Goal: Task Accomplishment & Management: Complete application form

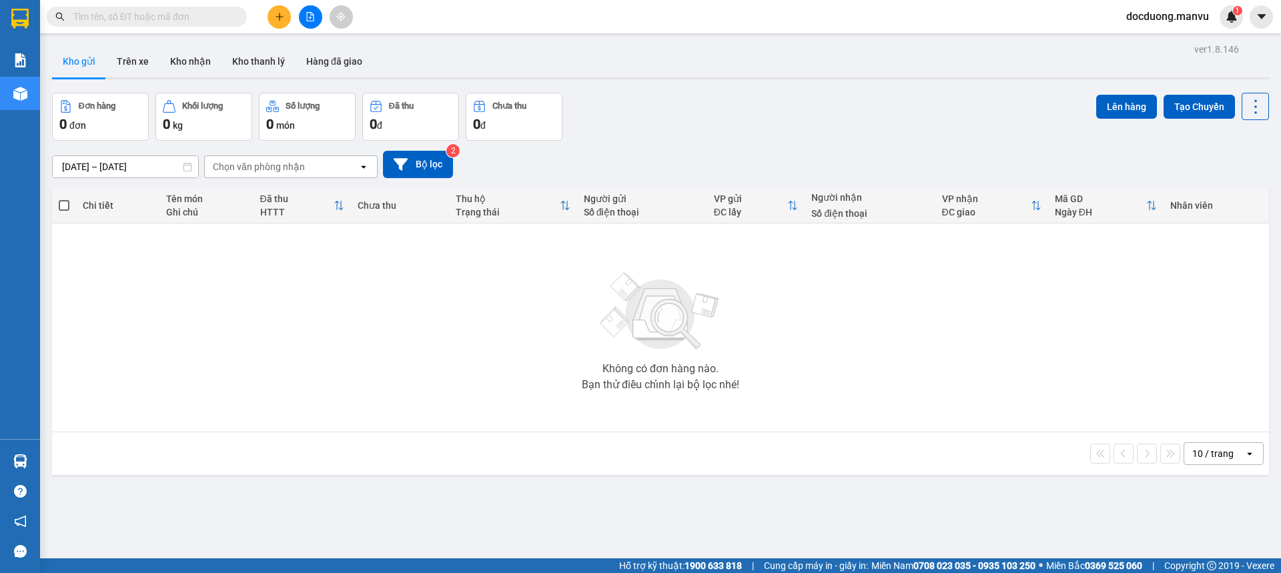
click at [294, 17] on div at bounding box center [310, 16] width 100 height 23
click at [284, 15] on icon "plus" at bounding box center [279, 16] width 9 height 9
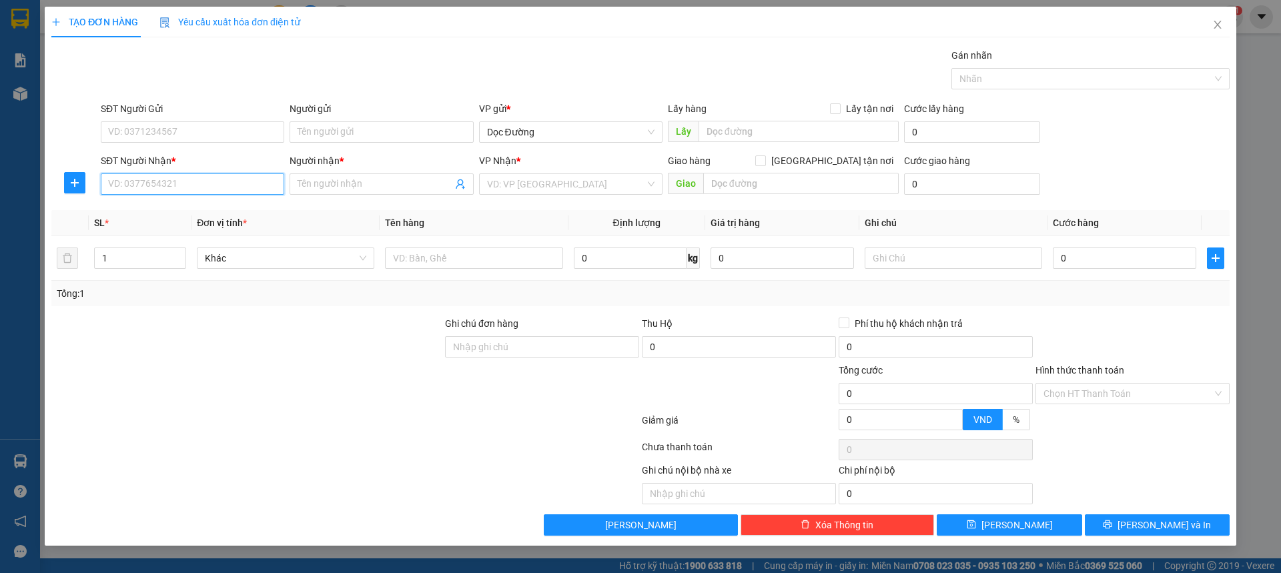
click at [163, 182] on input "SĐT Người Nhận *" at bounding box center [192, 183] width 183 height 21
type input "0964571285"
click at [196, 206] on div "0964571285 - kt" at bounding box center [192, 210] width 167 height 15
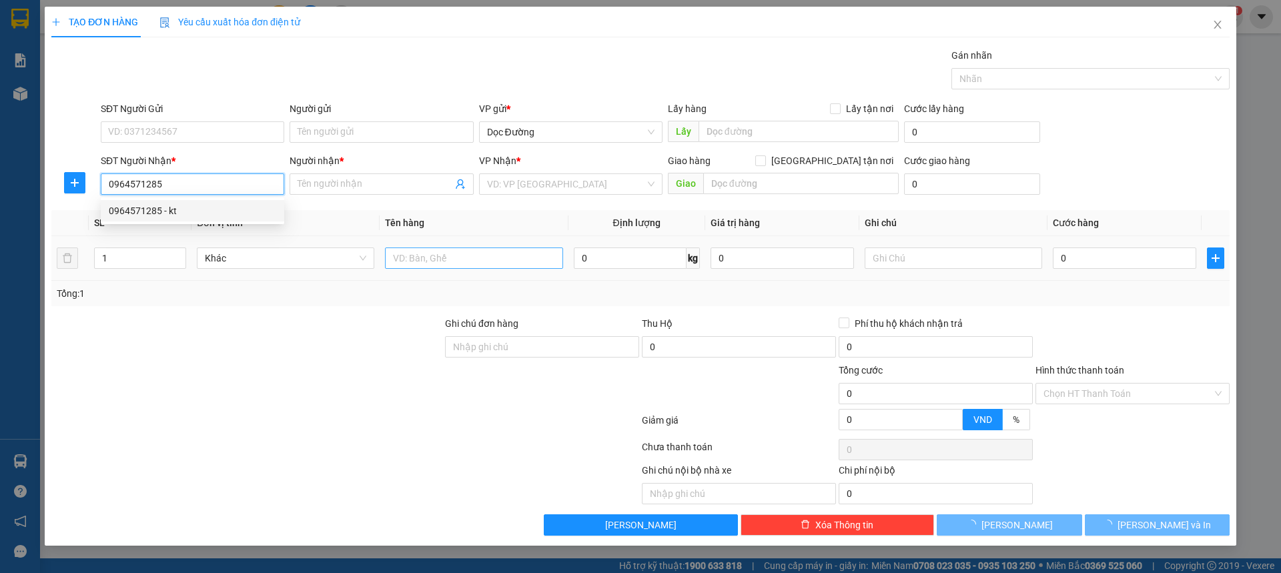
type input "kt"
type input "kloi"
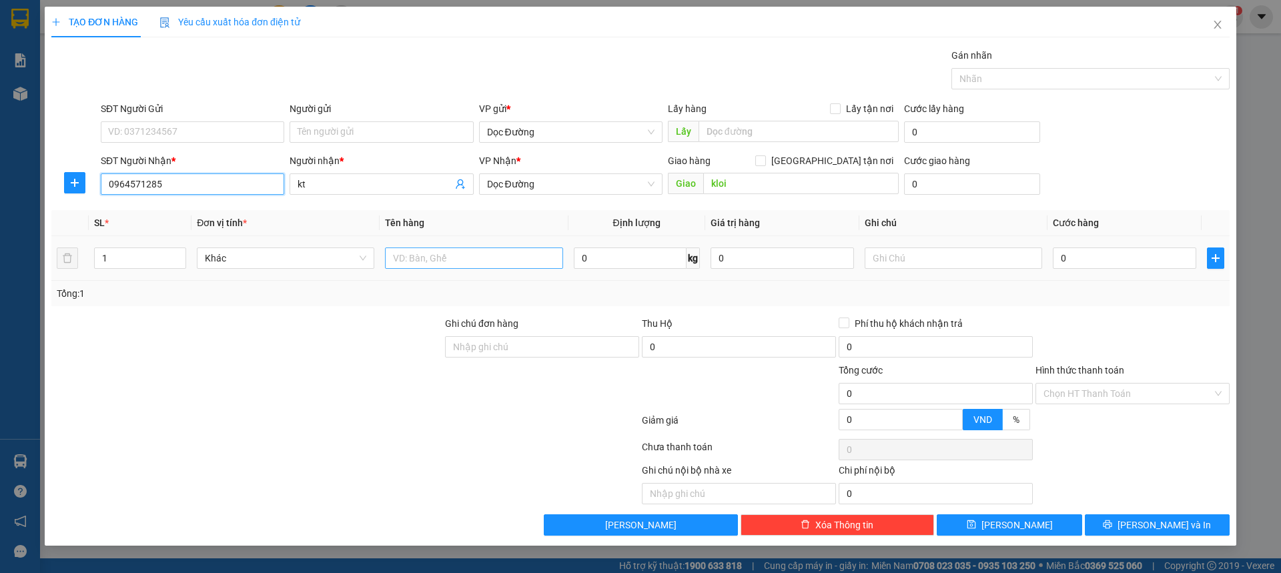
type input "0964571285"
click at [473, 260] on input "text" at bounding box center [473, 258] width 177 height 21
type input "1 hộp"
drag, startPoint x: 1111, startPoint y: 242, endPoint x: 1108, endPoint y: 250, distance: 8.4
click at [1108, 250] on td "0" at bounding box center [1124, 258] width 154 height 45
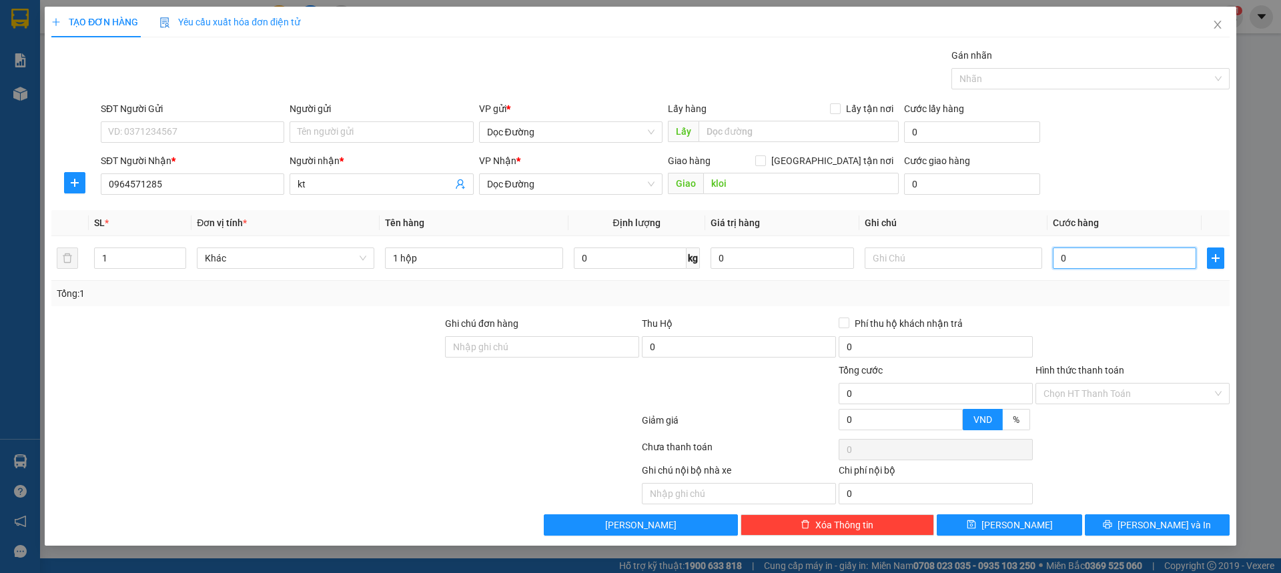
type input "005"
type input "5"
type input "0.050"
type input "50"
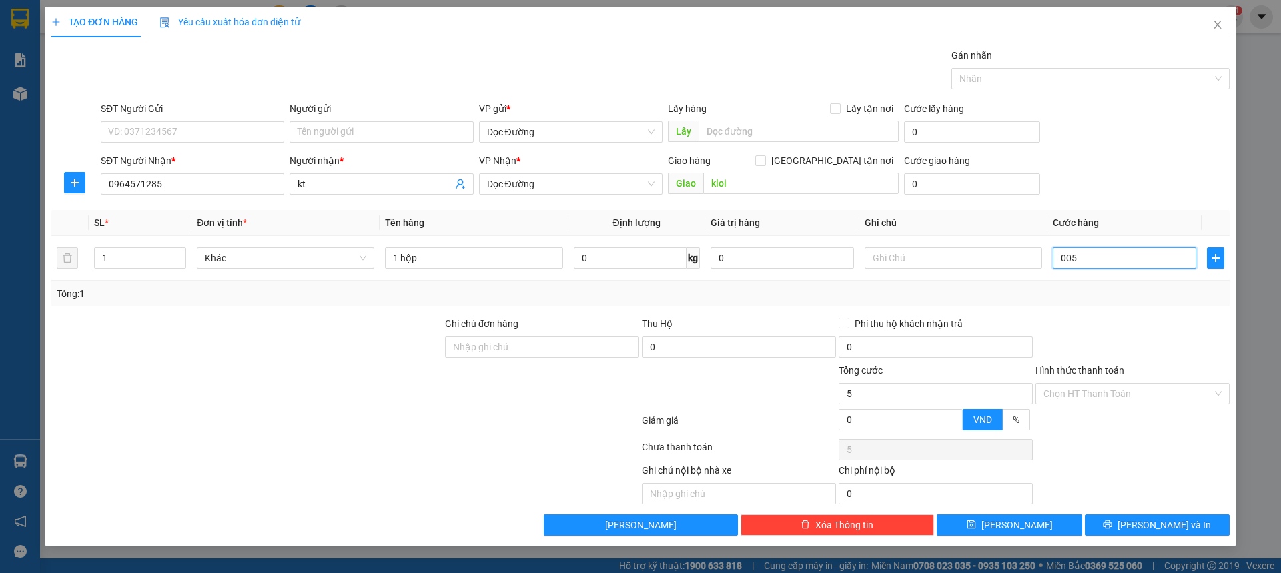
type input "50"
type input "00.500"
type input "500"
type input "0.005.000"
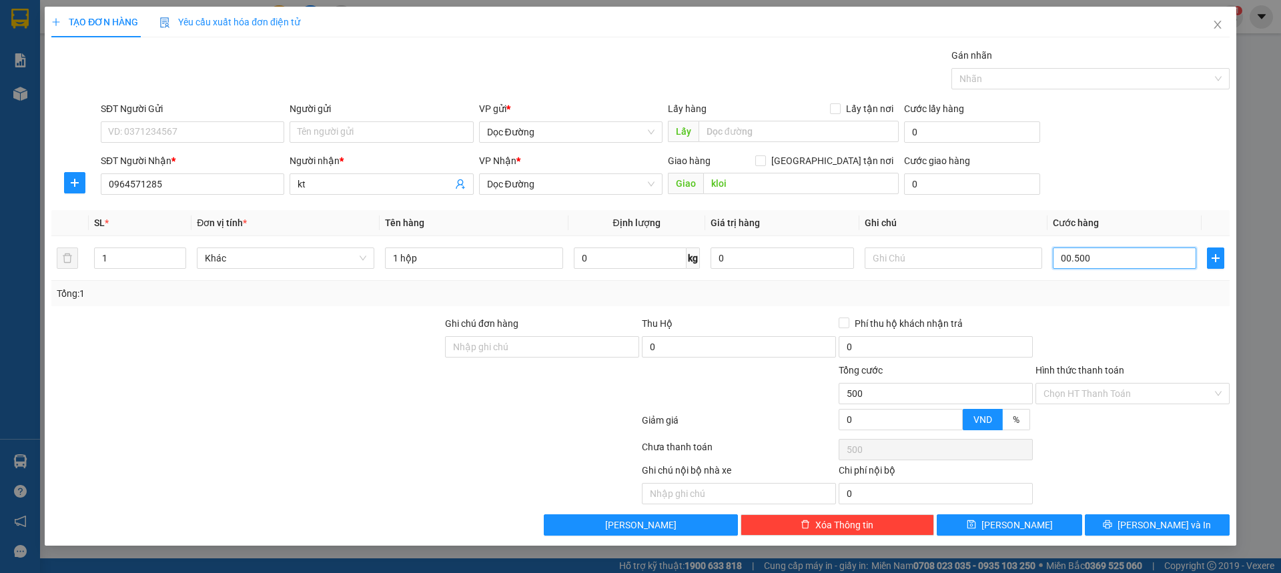
type input "5.000"
type input "000.050.000"
type input "50.000"
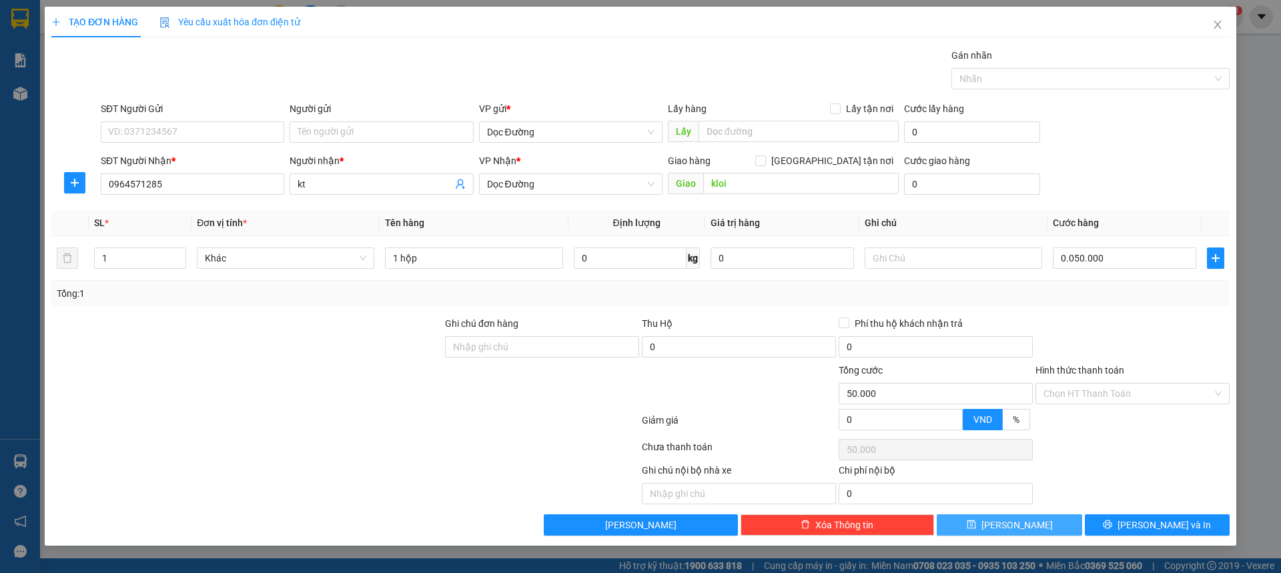
type input "50.000"
click at [1011, 523] on span "[PERSON_NAME]" at bounding box center [1016, 525] width 71 height 15
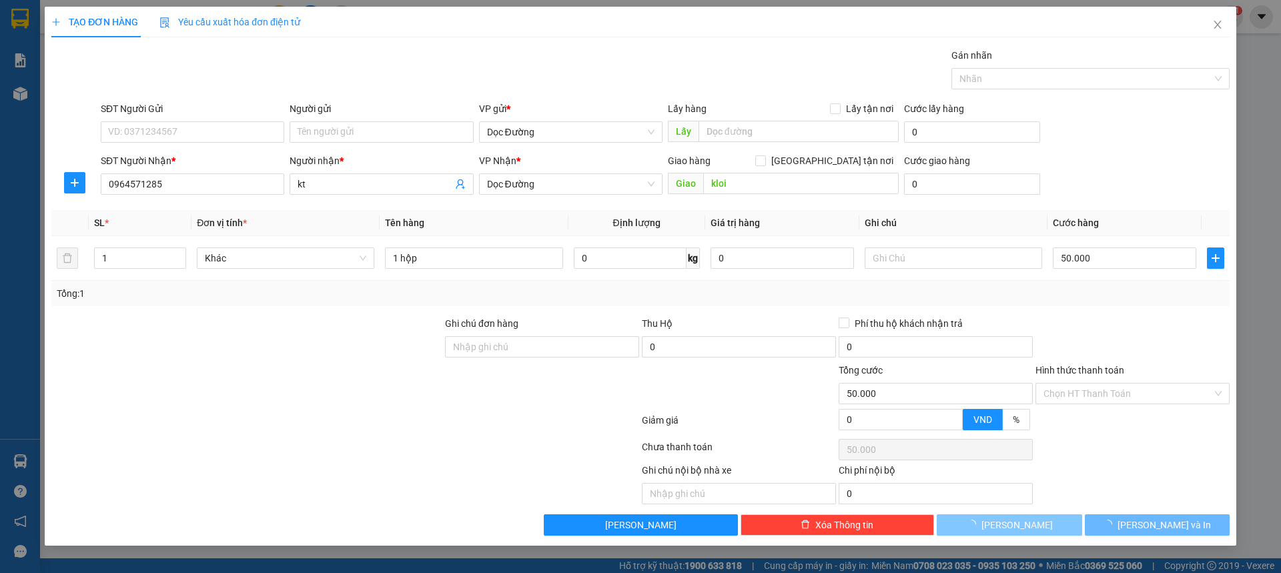
drag, startPoint x: 1011, startPoint y: 523, endPoint x: 1005, endPoint y: 510, distance: 14.3
click at [1011, 524] on span "[PERSON_NAME]" at bounding box center [1016, 525] width 71 height 15
type input "0"
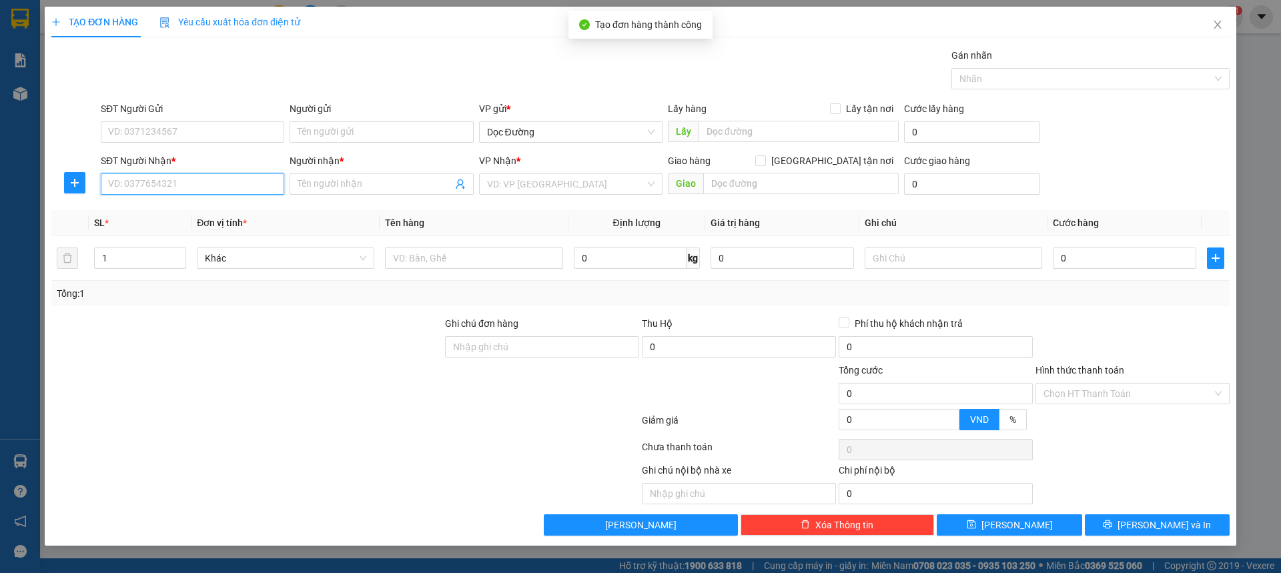
click at [204, 191] on input "SĐT Người Nhận *" at bounding box center [192, 183] width 183 height 21
type input "0328787398"
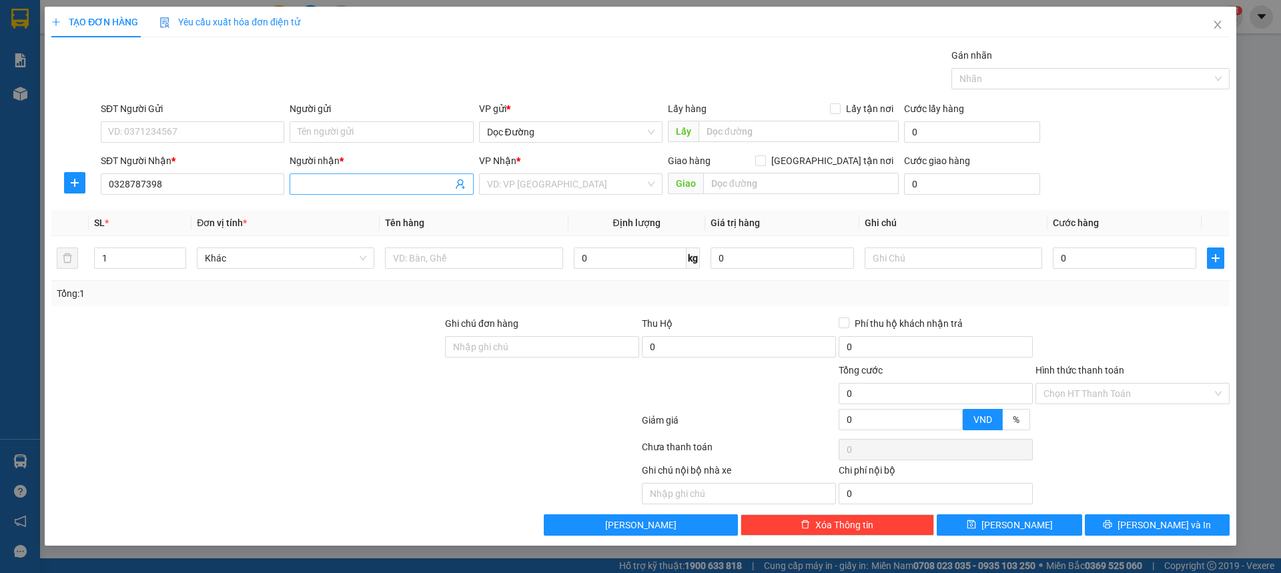
click at [337, 182] on input "Người nhận *" at bounding box center [375, 184] width 154 height 15
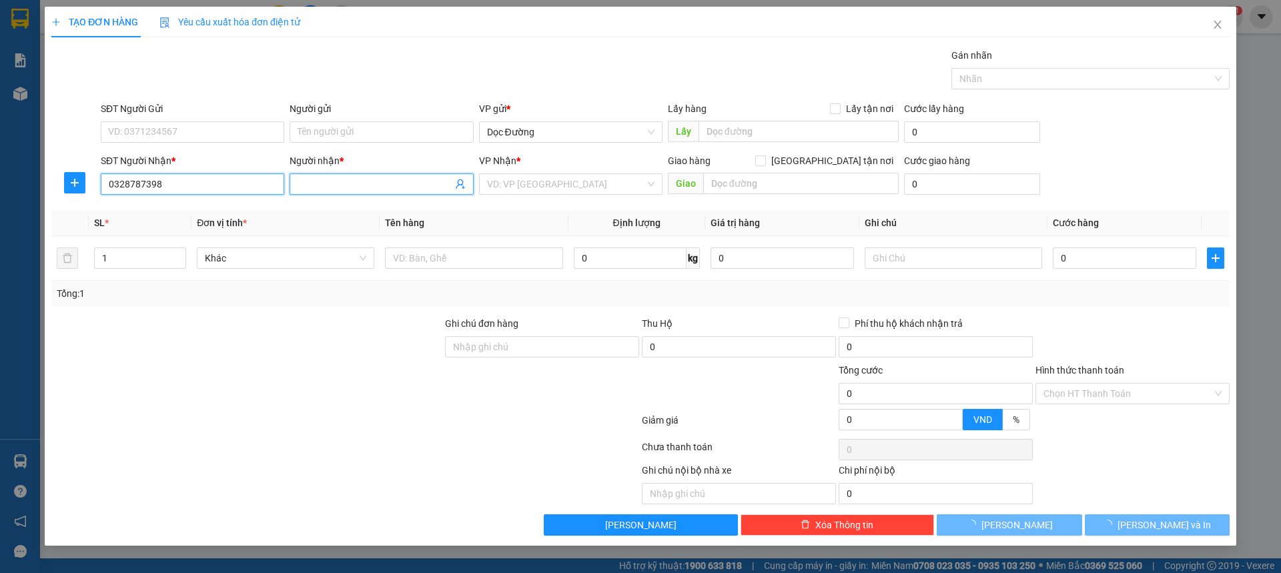
drag, startPoint x: 272, startPoint y: 183, endPoint x: 247, endPoint y: 195, distance: 27.5
click at [270, 183] on input "0328787398" at bounding box center [192, 183] width 183 height 21
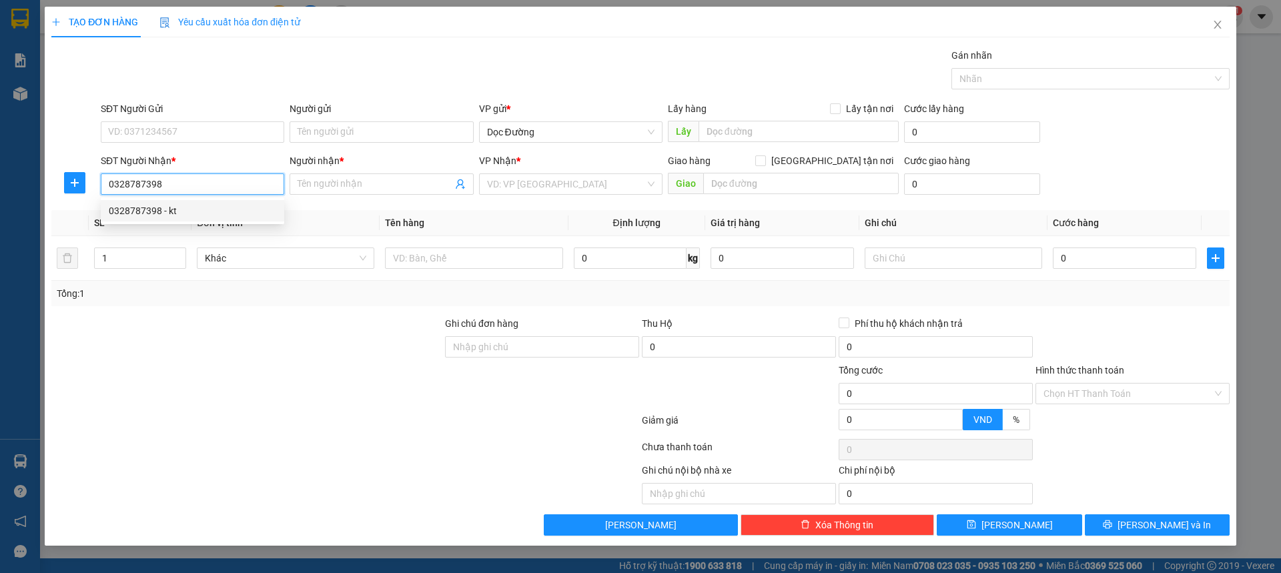
click at [236, 201] on div "0328787398 - kt" at bounding box center [192, 210] width 183 height 21
type input "kt"
type input "vinh"
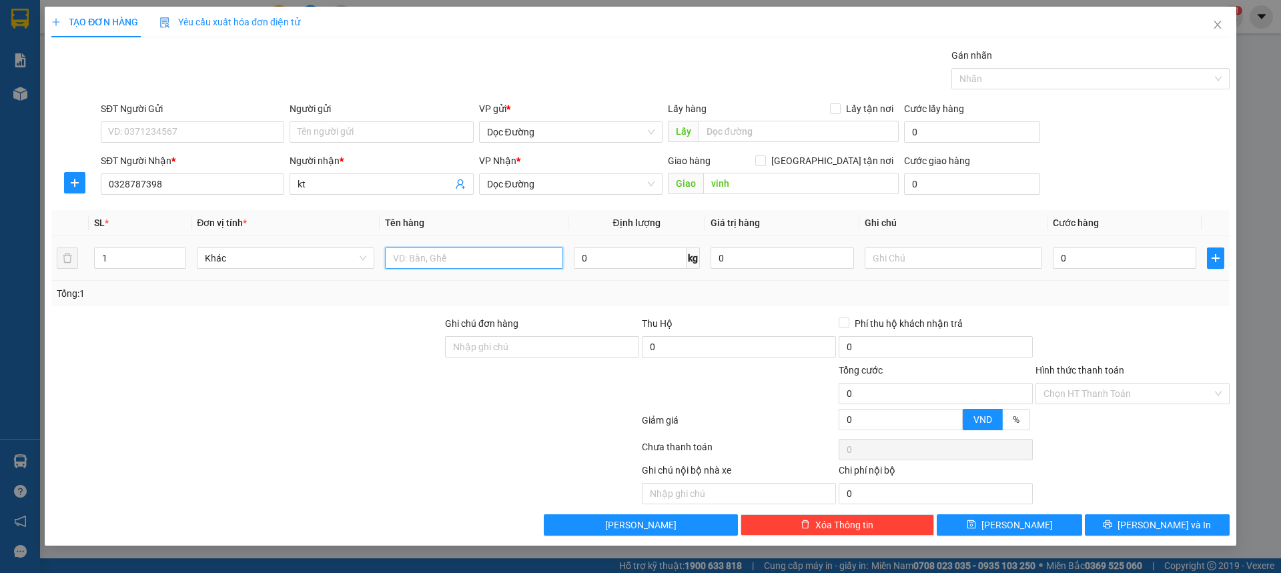
click at [420, 249] on input "text" at bounding box center [473, 258] width 177 height 21
type input "1 xốp"
click at [1127, 249] on input "0" at bounding box center [1124, 258] width 143 height 21
type input "005"
type input "5"
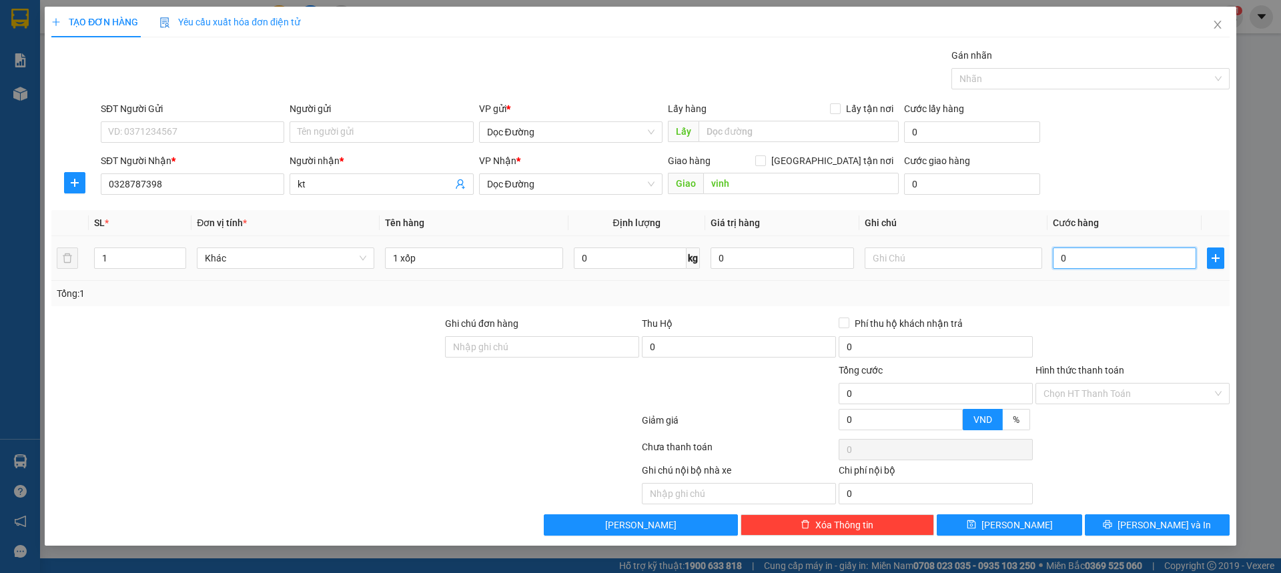
type input "5"
type input "0.050"
type input "50"
type input "00.500"
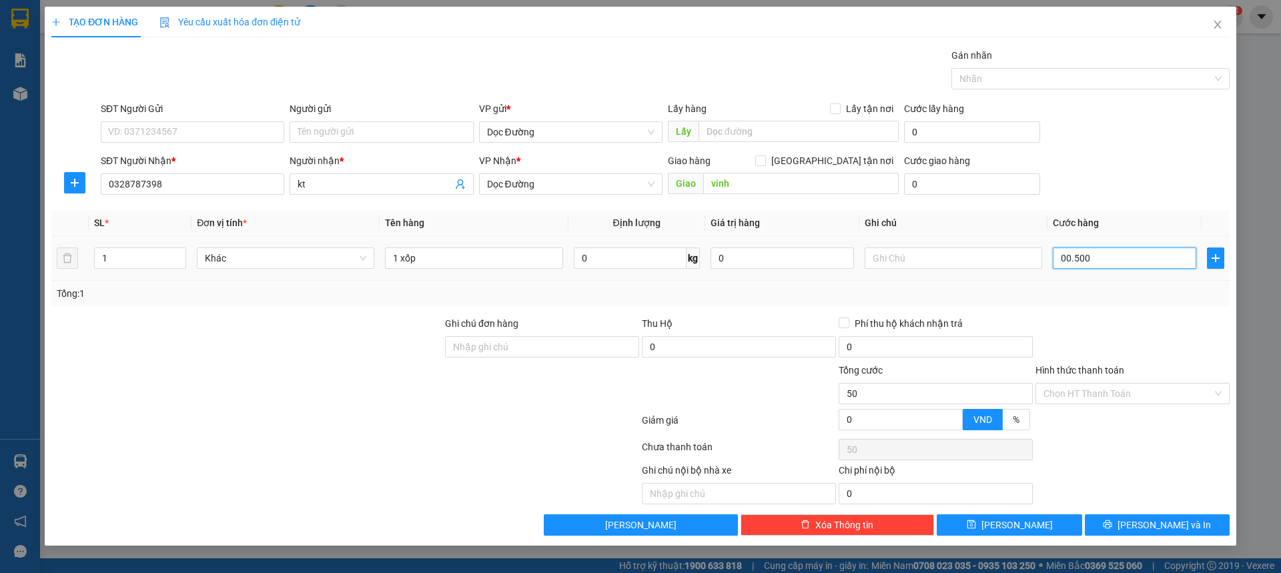
type input "500"
type input "0.005.000"
type input "5.000"
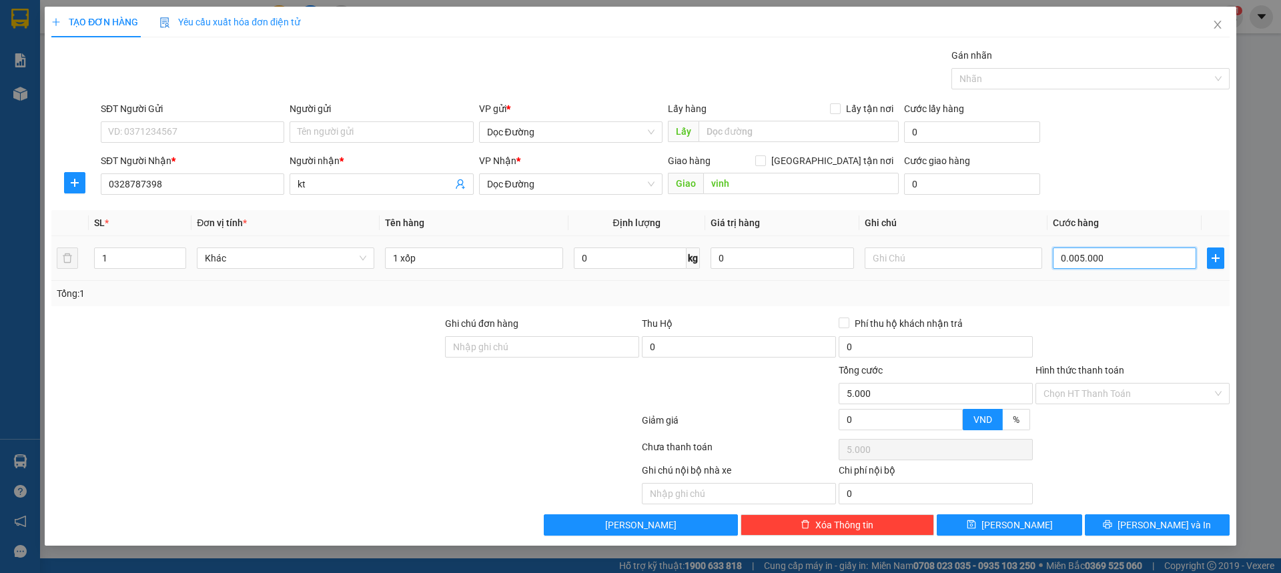
type input "000.050.000"
type input "50.000"
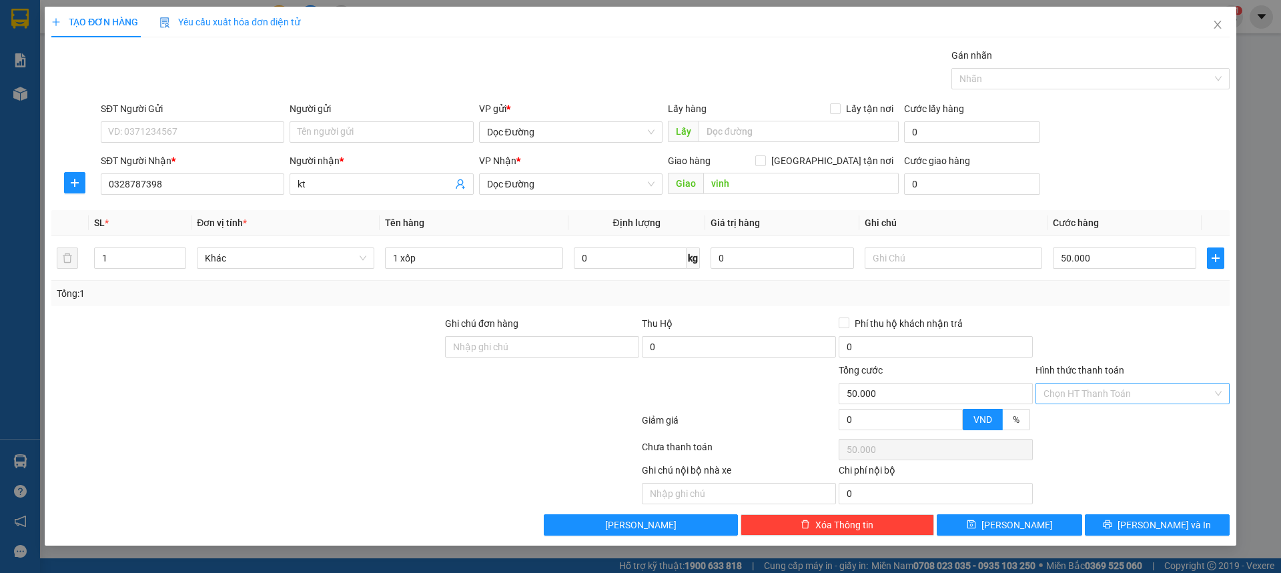
click at [1128, 390] on input "Hình thức thanh toán" at bounding box center [1127, 394] width 169 height 20
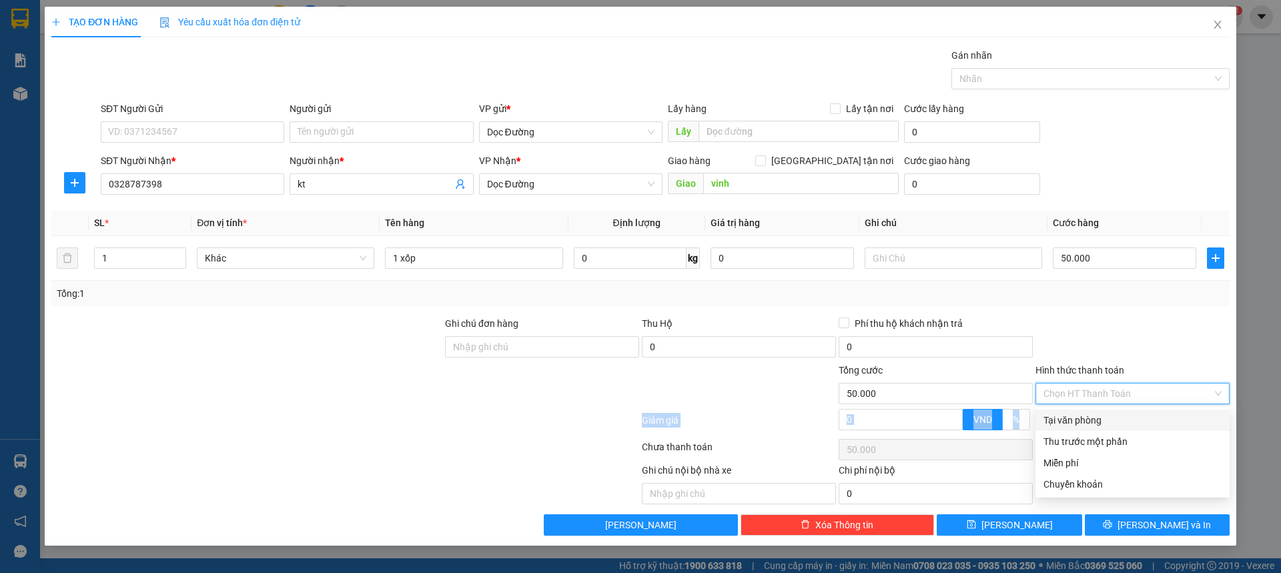
click at [1081, 410] on div "Transit Pickup Surcharge Ids Transit Deliver Surcharge Ids Transit Deliver Surc…" at bounding box center [640, 292] width 1178 height 488
click at [1100, 400] on input "Hình thức thanh toán" at bounding box center [1127, 394] width 169 height 20
click at [1082, 420] on div "Tại văn phòng" at bounding box center [1132, 420] width 178 height 15
type input "0"
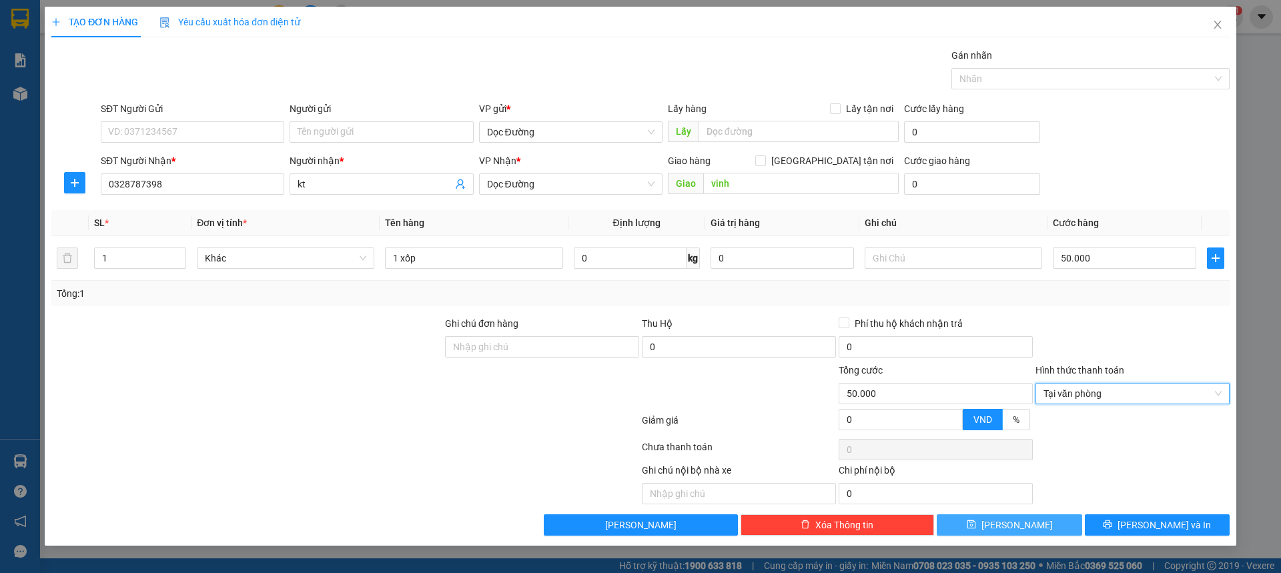
click at [1026, 528] on button "[PERSON_NAME]" at bounding box center [1009, 524] width 145 height 21
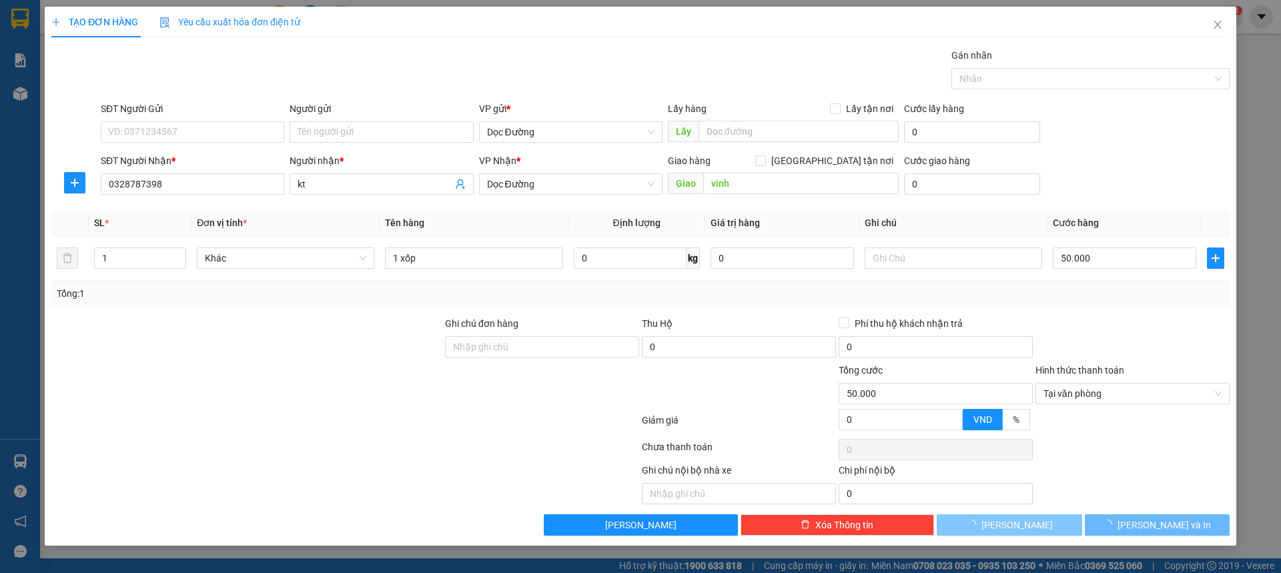
type input "0"
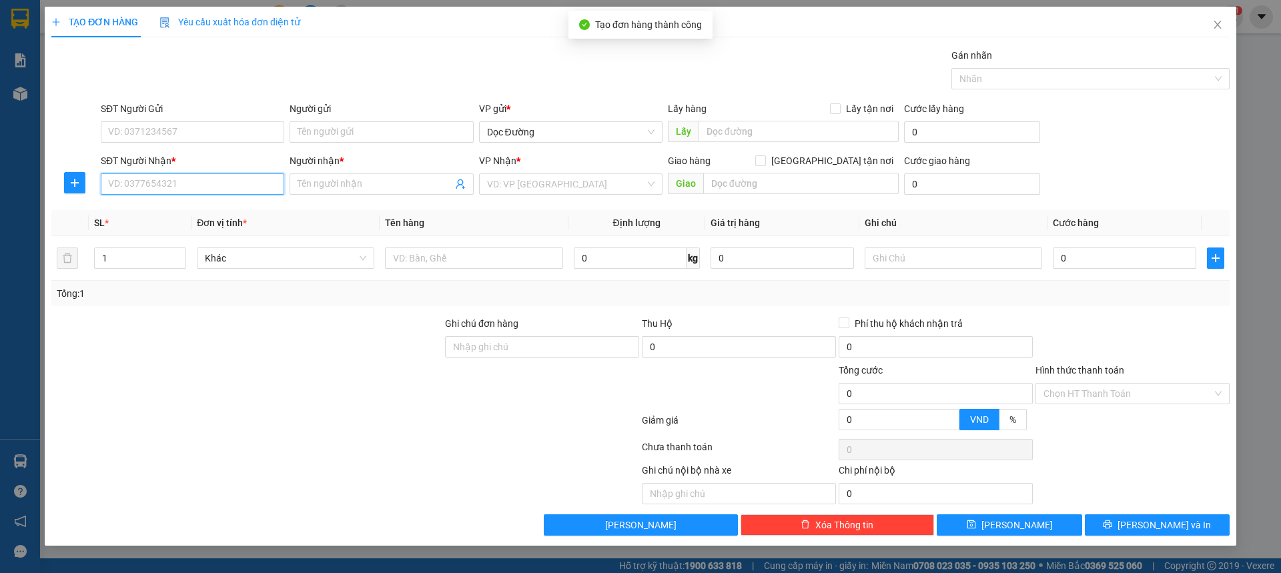
click at [165, 175] on input "SĐT Người Nhận *" at bounding box center [192, 183] width 183 height 21
type input "0929992996"
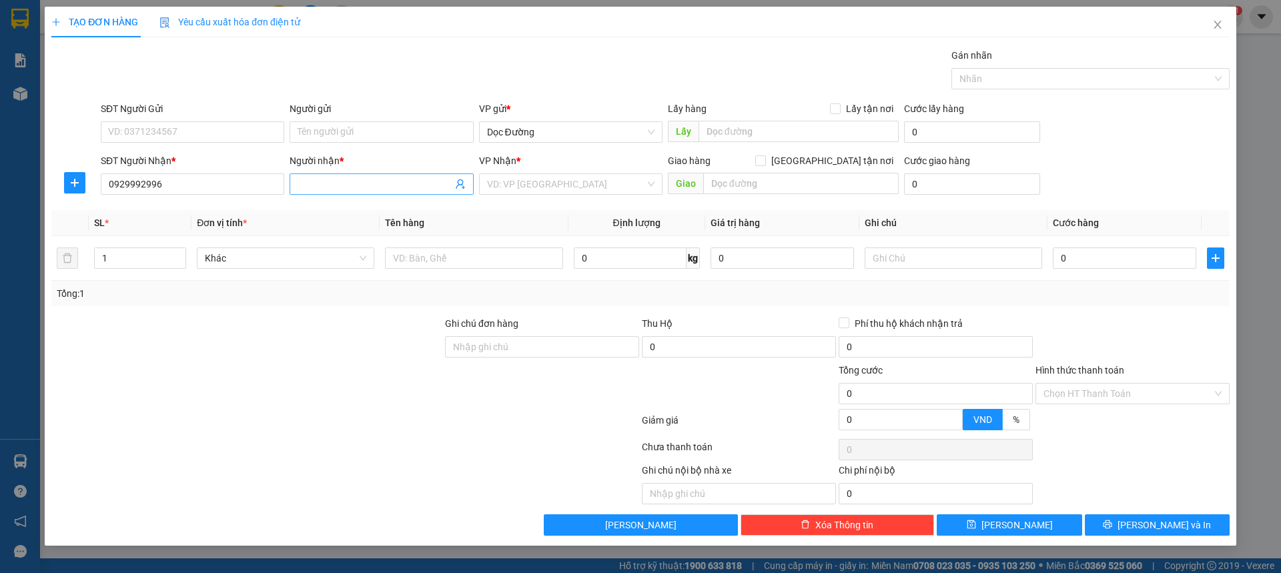
click at [306, 185] on input "Người nhận *" at bounding box center [375, 184] width 154 height 15
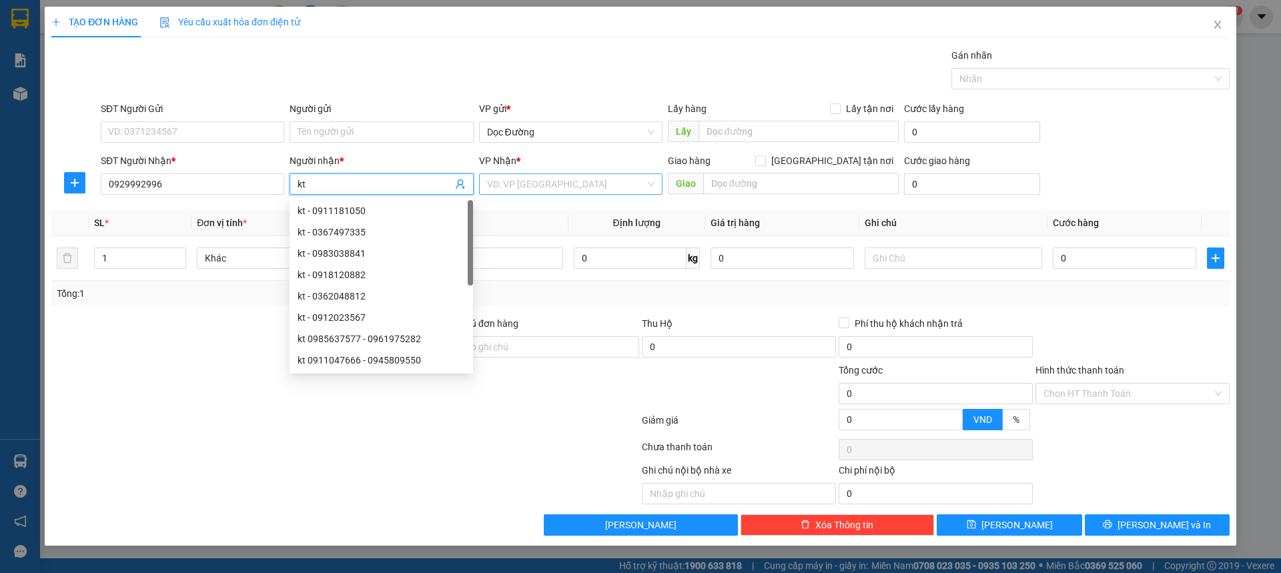
type input "kt"
click at [552, 181] on input "search" at bounding box center [566, 184] width 158 height 20
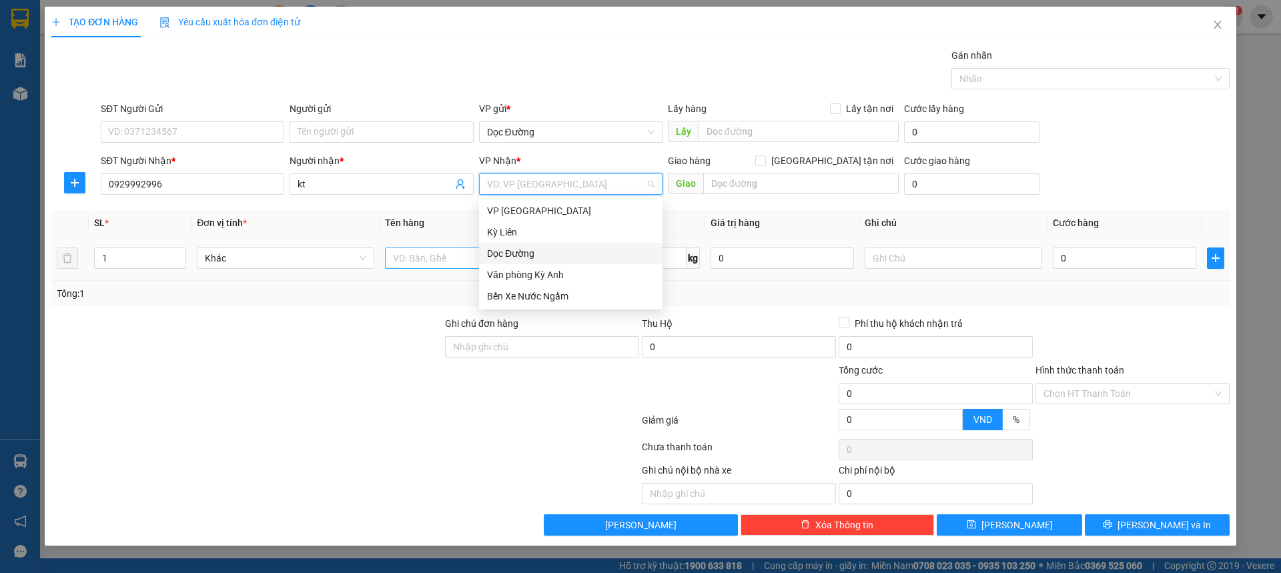
click at [530, 248] on div "Dọc Đường" at bounding box center [570, 253] width 167 height 15
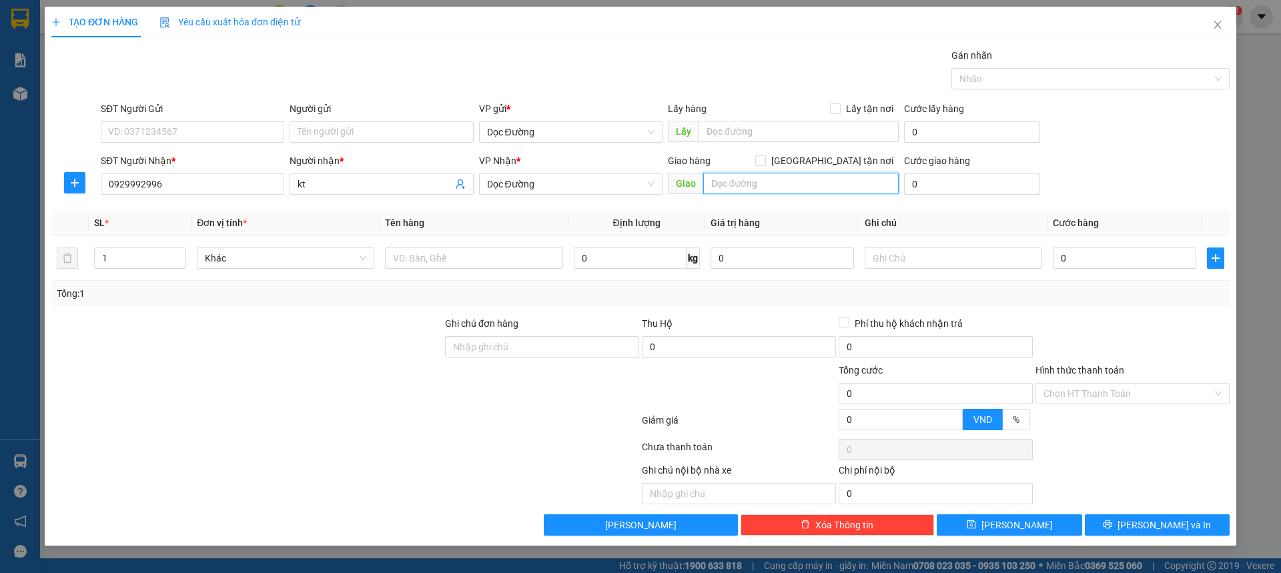
click at [709, 183] on input "text" at bounding box center [800, 183] width 195 height 21
type input "voi"
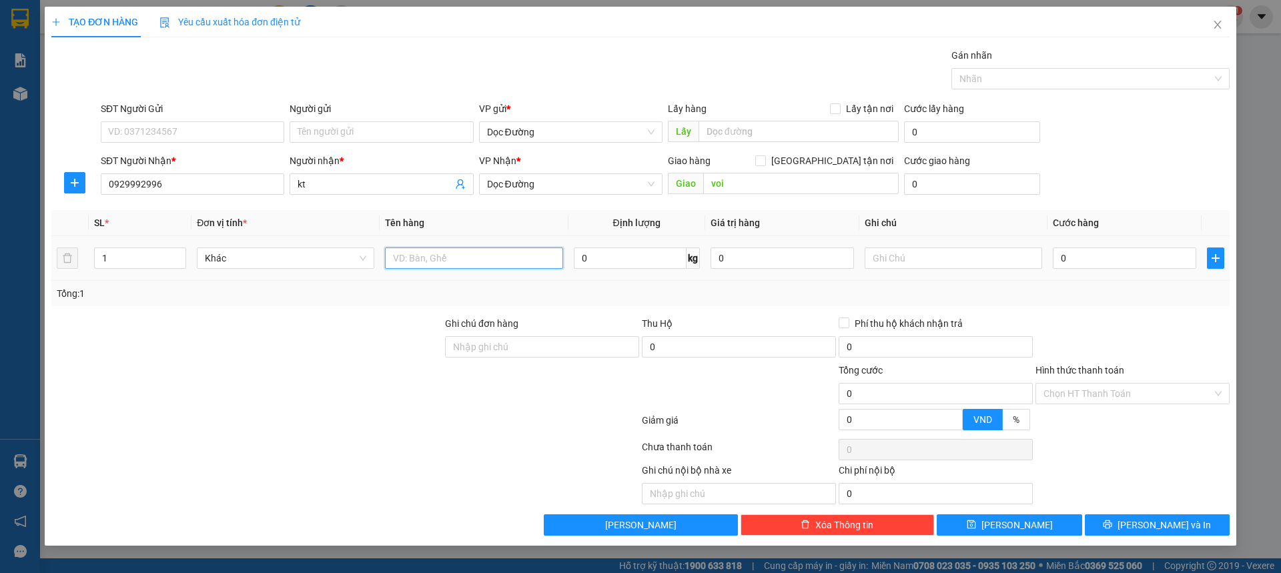
click at [481, 260] on input "text" at bounding box center [473, 258] width 177 height 21
type input "1 lốp"
drag, startPoint x: 1102, startPoint y: 259, endPoint x: 1063, endPoint y: 238, distance: 43.9
click at [1102, 258] on input "0" at bounding box center [1124, 258] width 143 height 21
type input "005"
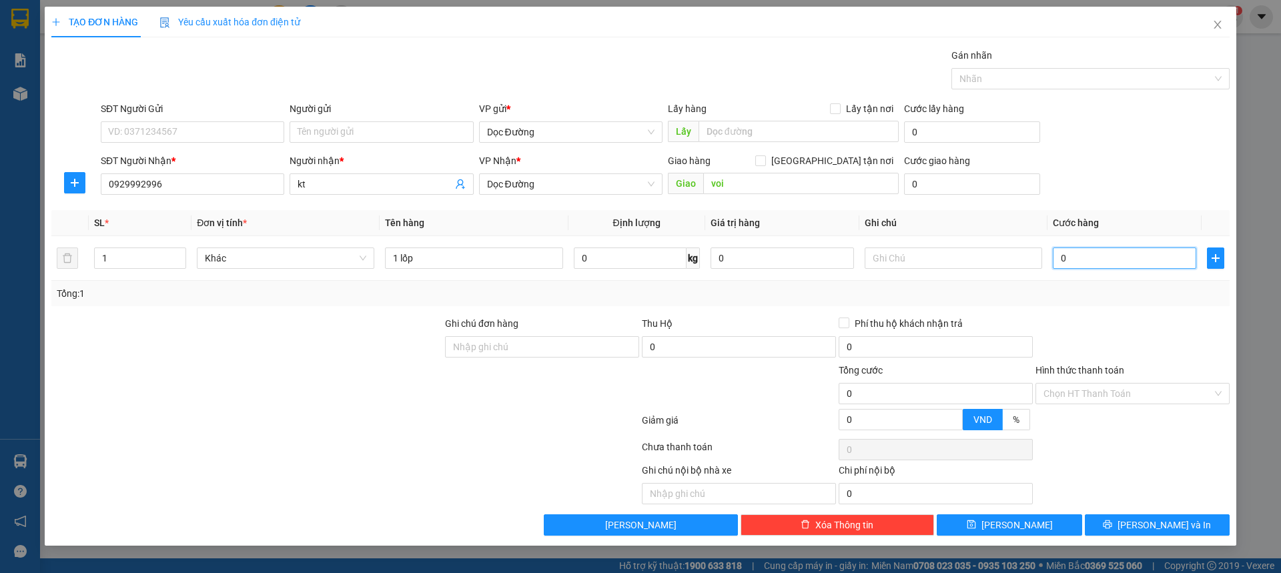
type input "5"
type input "0.050"
type input "50"
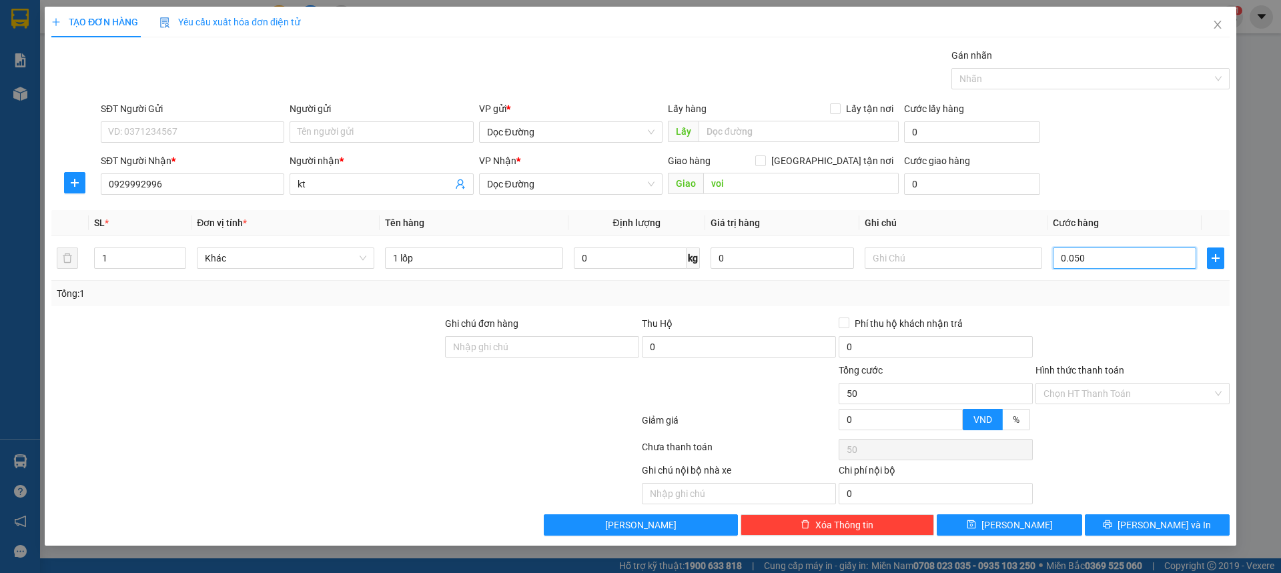
type input "00.500"
type input "500"
type input "0.005.000"
type input "5.000"
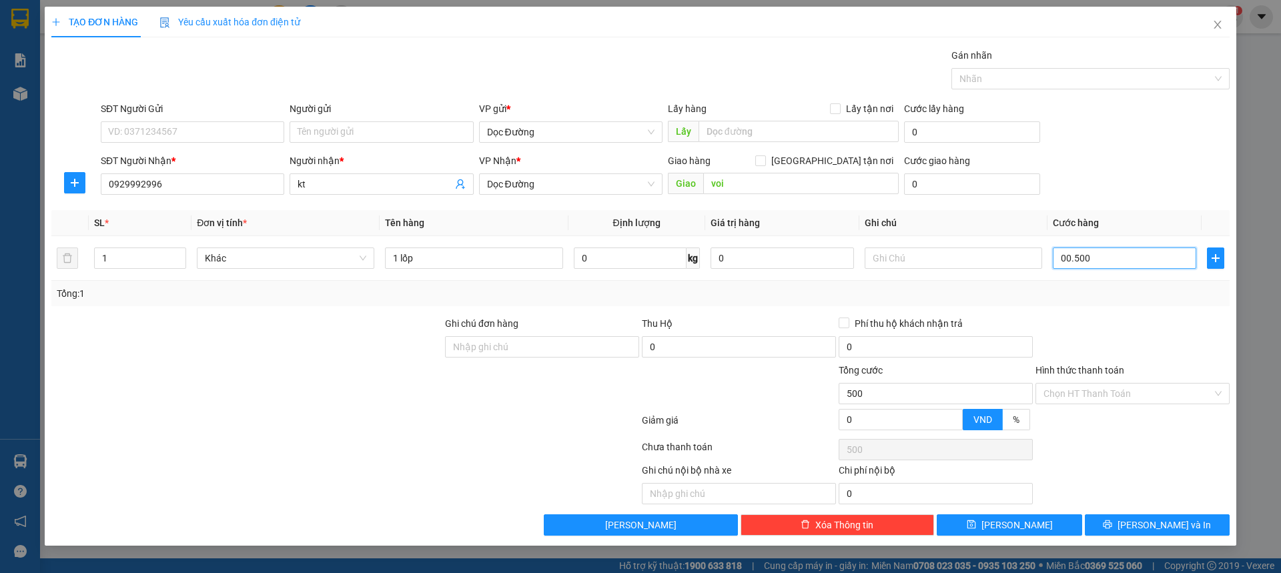
type input "5.000"
type input "000.050.000"
type input "50.000"
click at [982, 526] on button "[PERSON_NAME]" at bounding box center [1009, 524] width 145 height 21
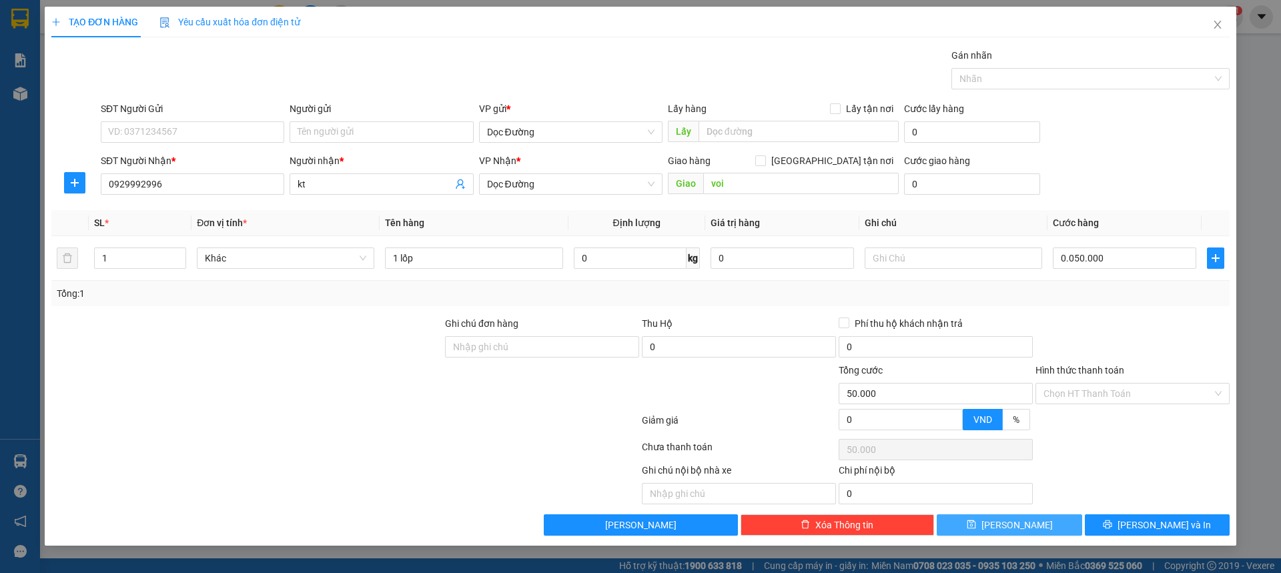
type input "50.000"
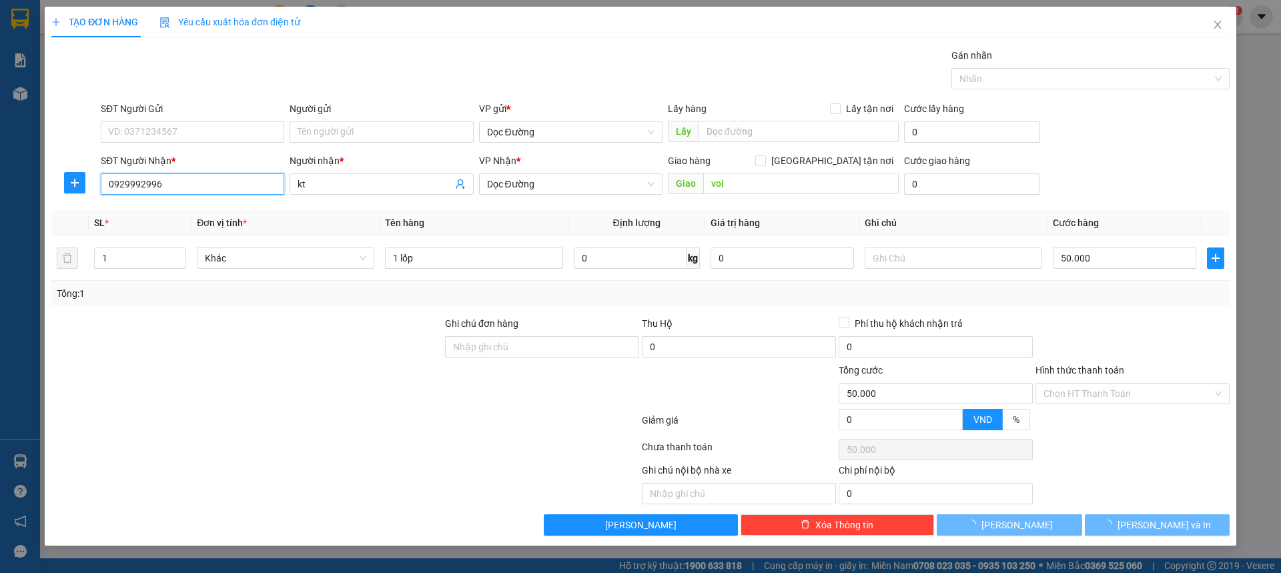
click at [156, 185] on input "0929992996" at bounding box center [192, 183] width 183 height 21
type input "0"
type input "0877300380"
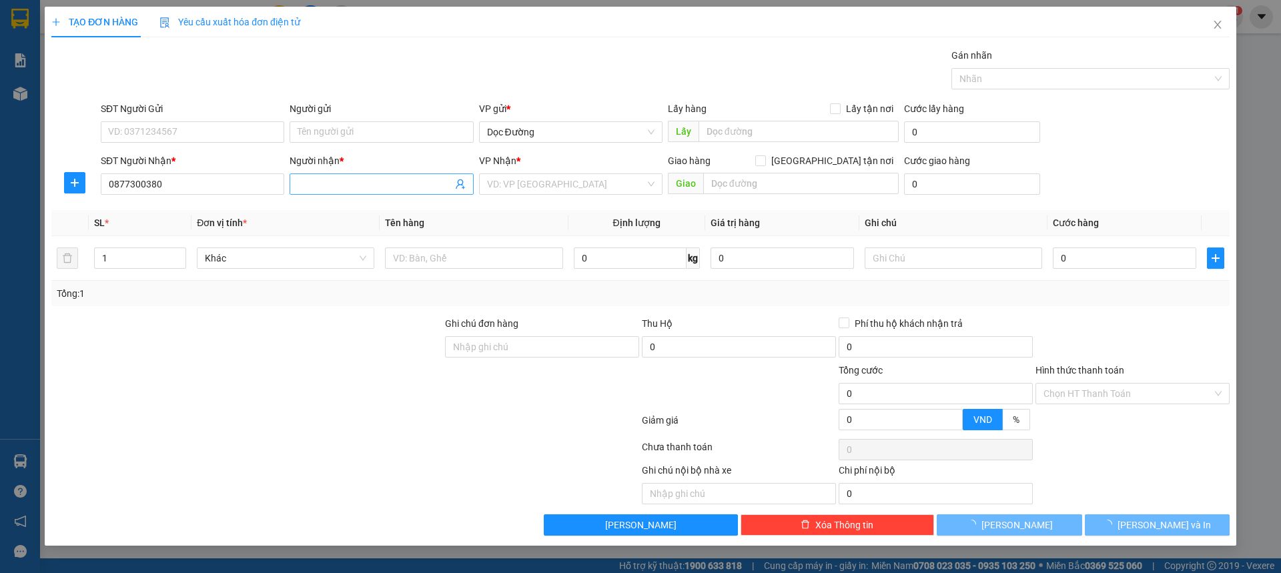
click at [348, 188] on input "Người nhận *" at bounding box center [375, 184] width 154 height 15
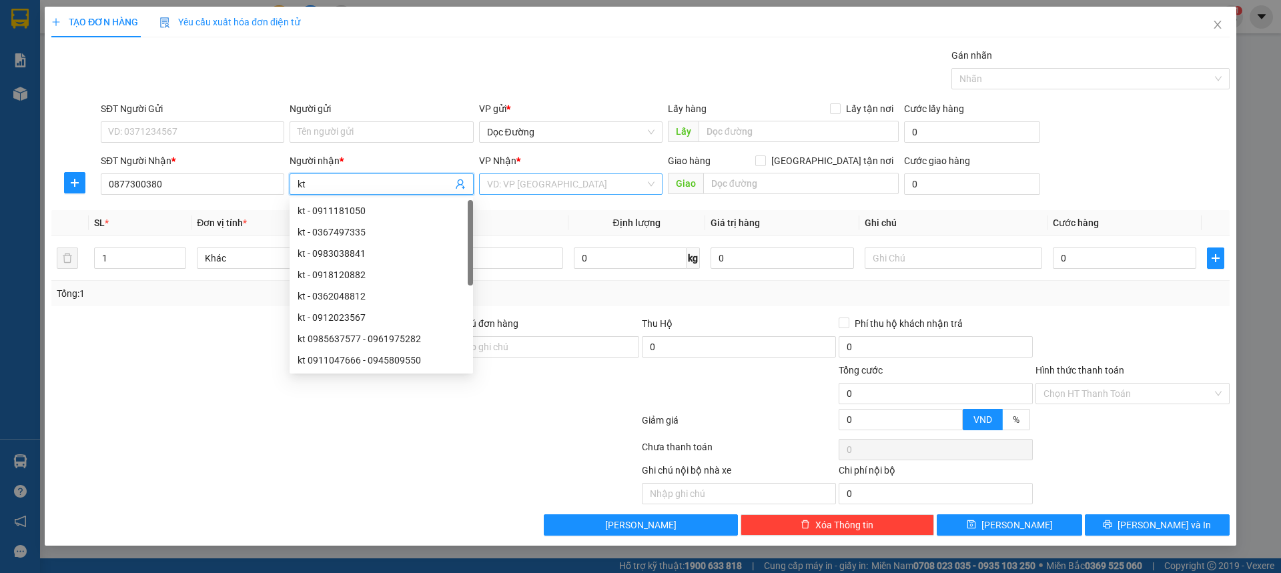
type input "kt"
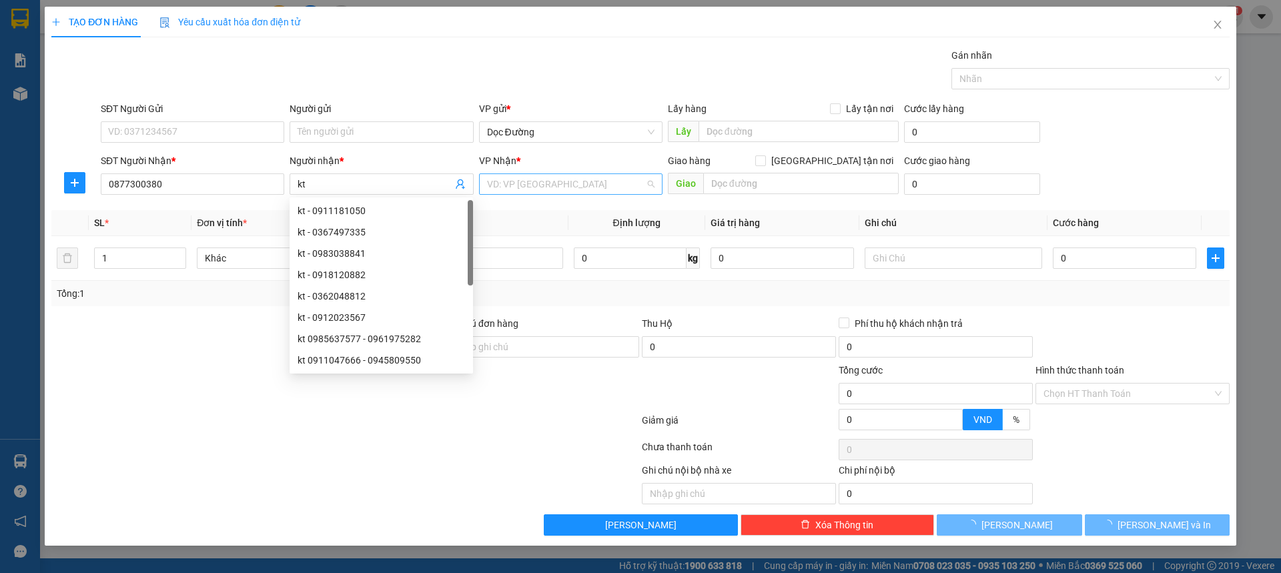
click at [528, 180] on input "search" at bounding box center [566, 184] width 158 height 20
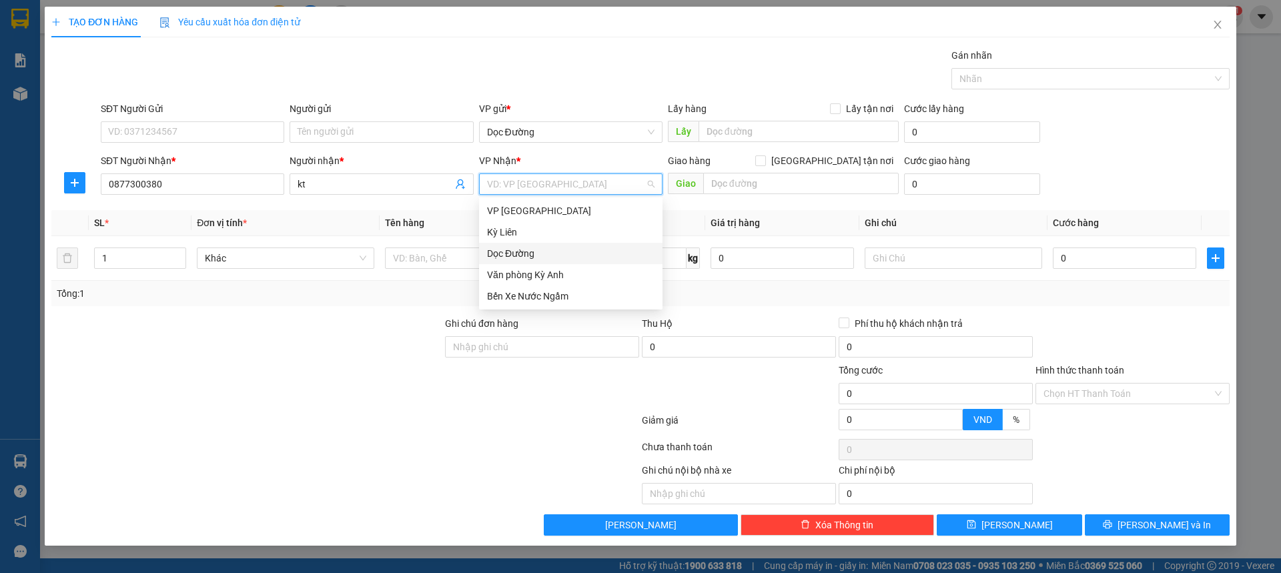
click at [506, 245] on div "Dọc Đường" at bounding box center [570, 253] width 183 height 21
drag, startPoint x: 711, startPoint y: 205, endPoint x: 725, endPoint y: 195, distance: 17.2
click at [712, 204] on div "Transit Pickup Surcharge Ids Transit Deliver Surcharge Ids Transit Deliver Surc…" at bounding box center [640, 292] width 1178 height 488
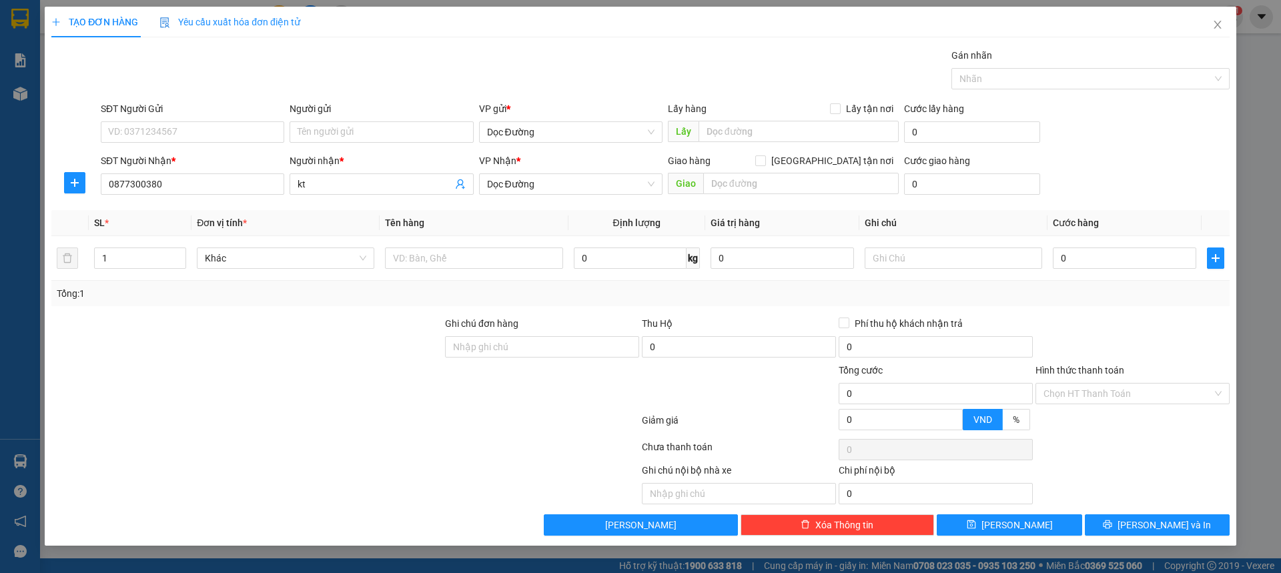
click at [725, 195] on div "Giao hàng [GEOGRAPHIC_DATA] tận nơi [GEOGRAPHIC_DATA]" at bounding box center [783, 176] width 231 height 47
click at [725, 191] on input "text" at bounding box center [800, 183] width 195 height 21
type input "c vịnh"
click at [448, 255] on input "text" at bounding box center [473, 258] width 177 height 21
type input "4 sơn"
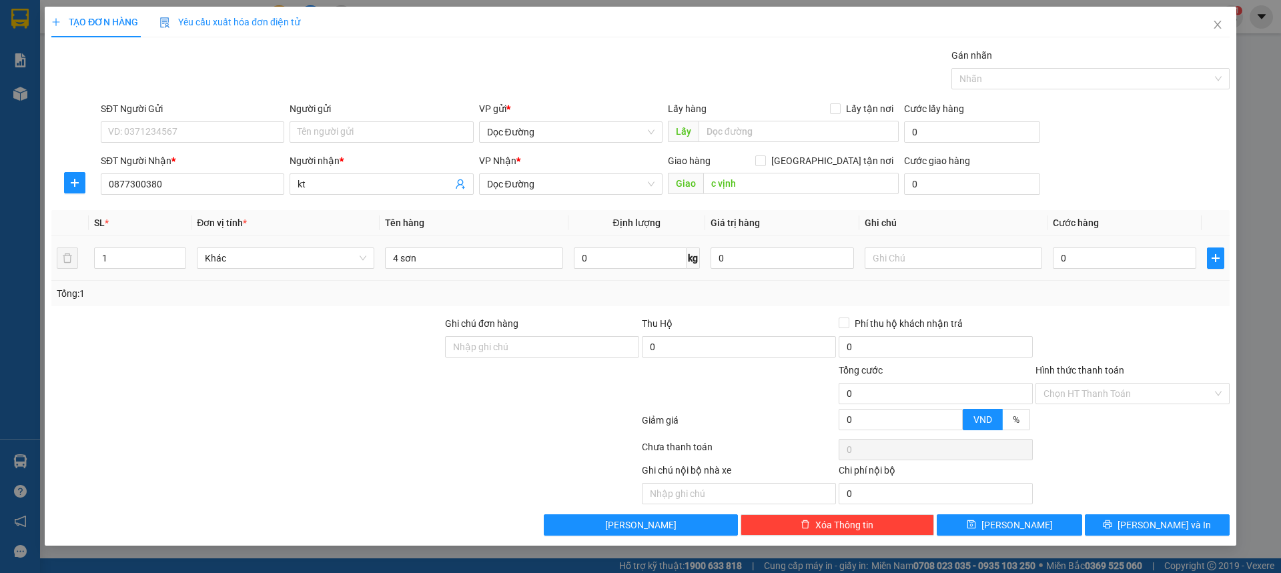
click at [1082, 269] on div "0" at bounding box center [1124, 258] width 143 height 27
click at [1076, 250] on input "0" at bounding box center [1124, 258] width 143 height 21
type input "002"
type input "2"
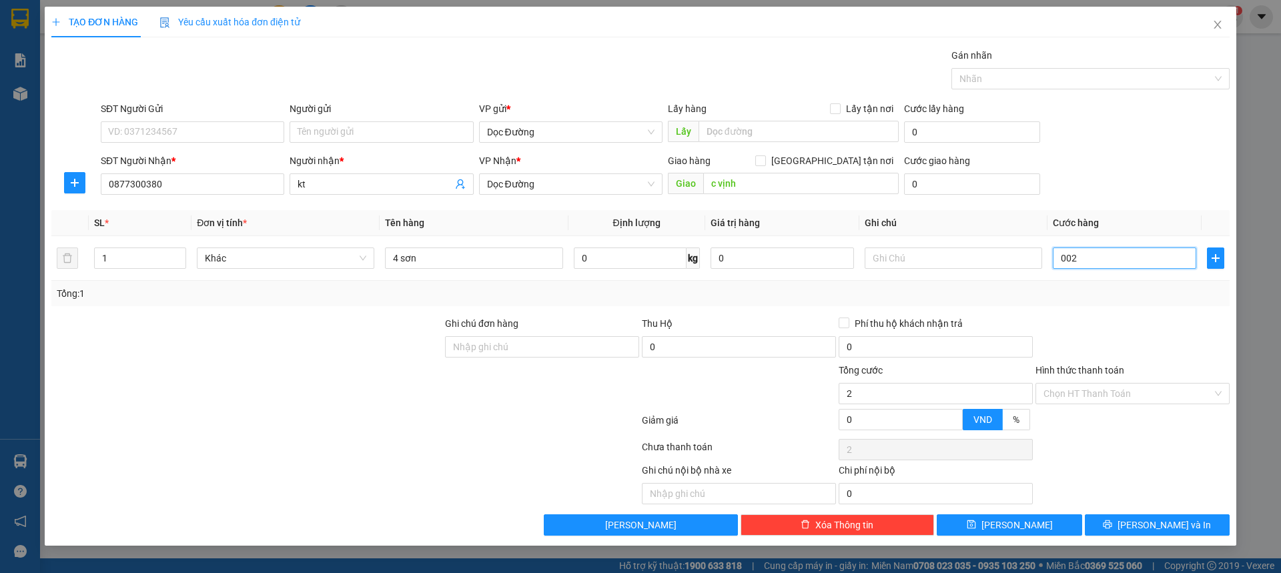
type input "0.020"
type input "20"
type input "00.200"
type input "200"
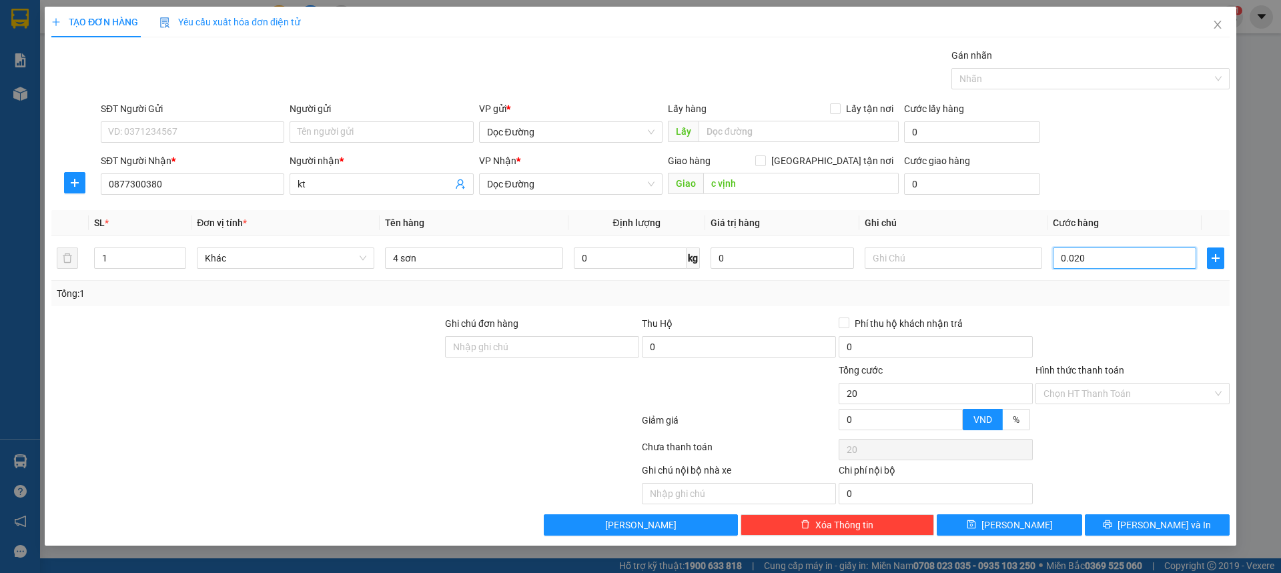
type input "200"
type input "0.002.000"
type input "2.000"
type input "000.020.000"
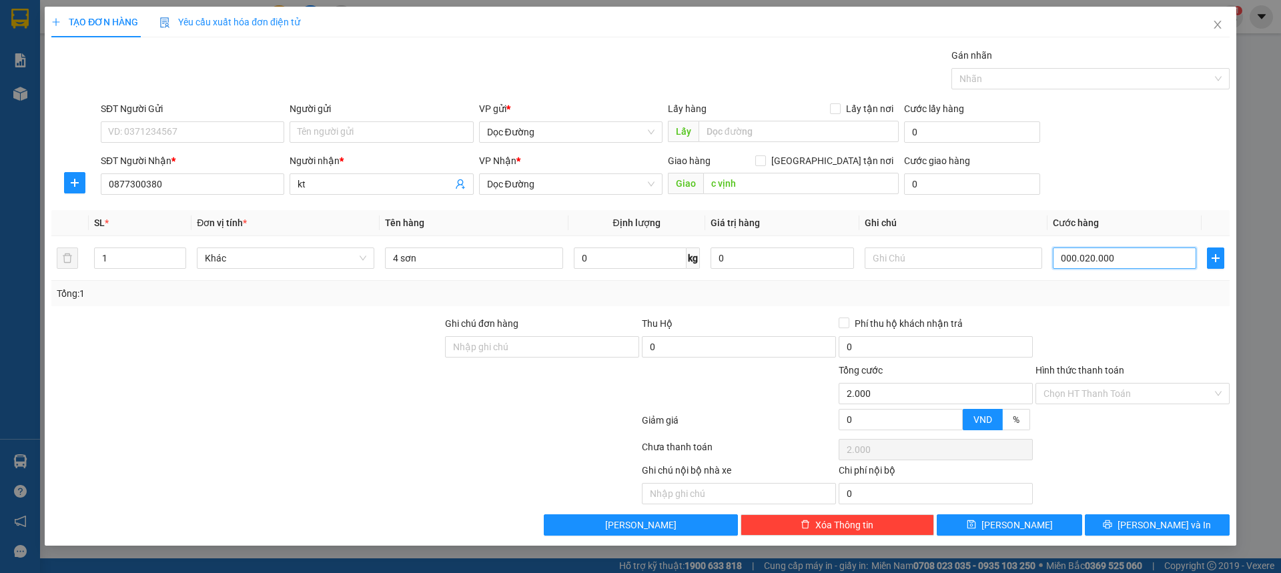
type input "20.000"
type input "00.000.200.000"
type input "200.000"
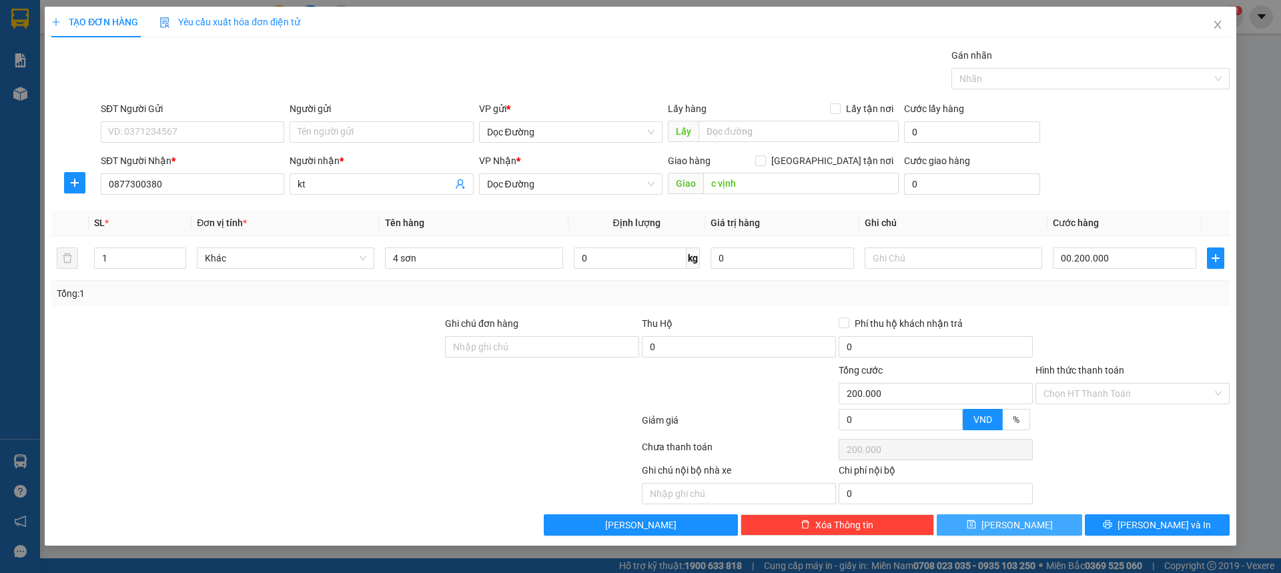
type input "200.000"
click at [1015, 527] on span "[PERSON_NAME]" at bounding box center [1016, 525] width 71 height 15
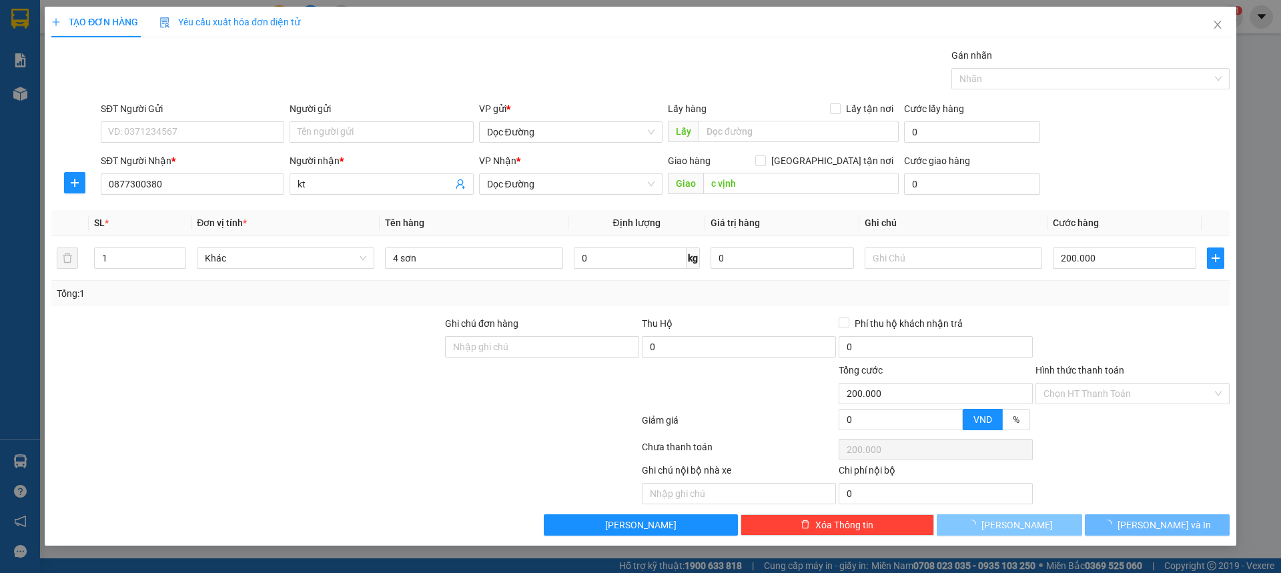
type input "0"
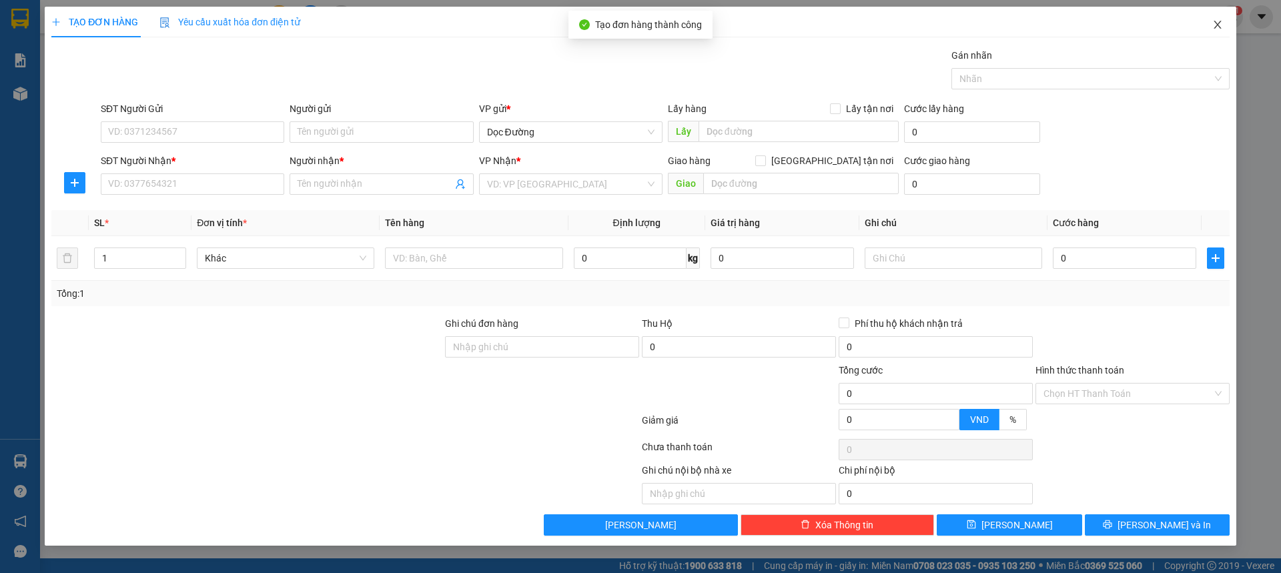
click at [1219, 25] on icon "close" at bounding box center [1217, 24] width 11 height 11
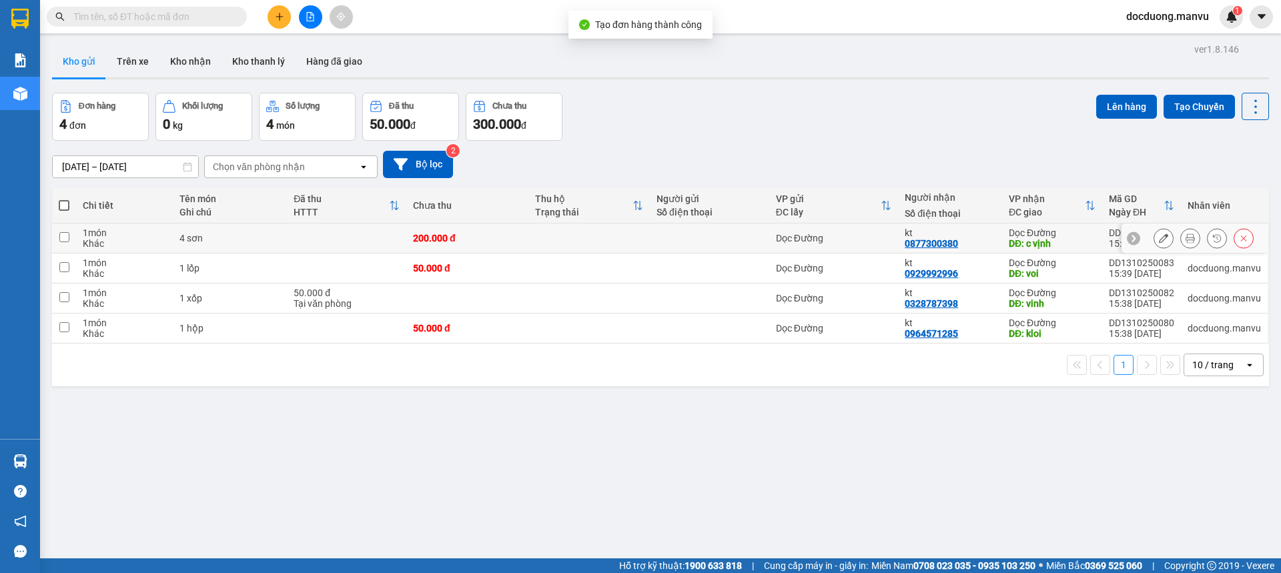
drag, startPoint x: 604, startPoint y: 236, endPoint x: 561, endPoint y: 257, distance: 47.4
click at [601, 236] on td at bounding box center [588, 239] width 121 height 30
checkbox input "true"
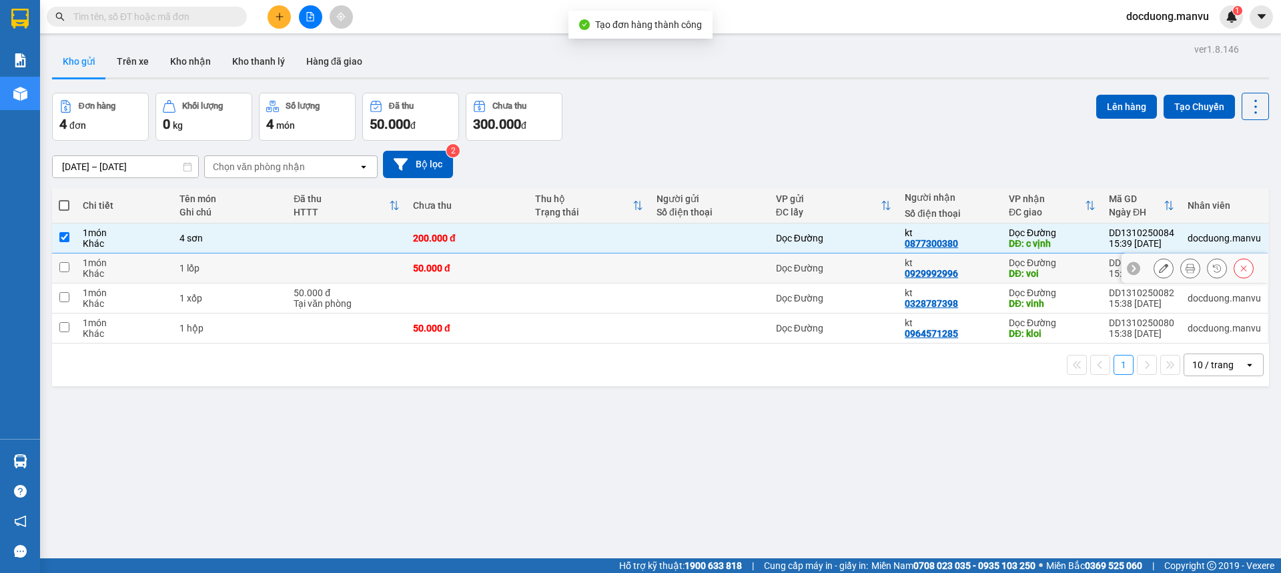
click at [556, 264] on td at bounding box center [588, 269] width 121 height 30
checkbox input "true"
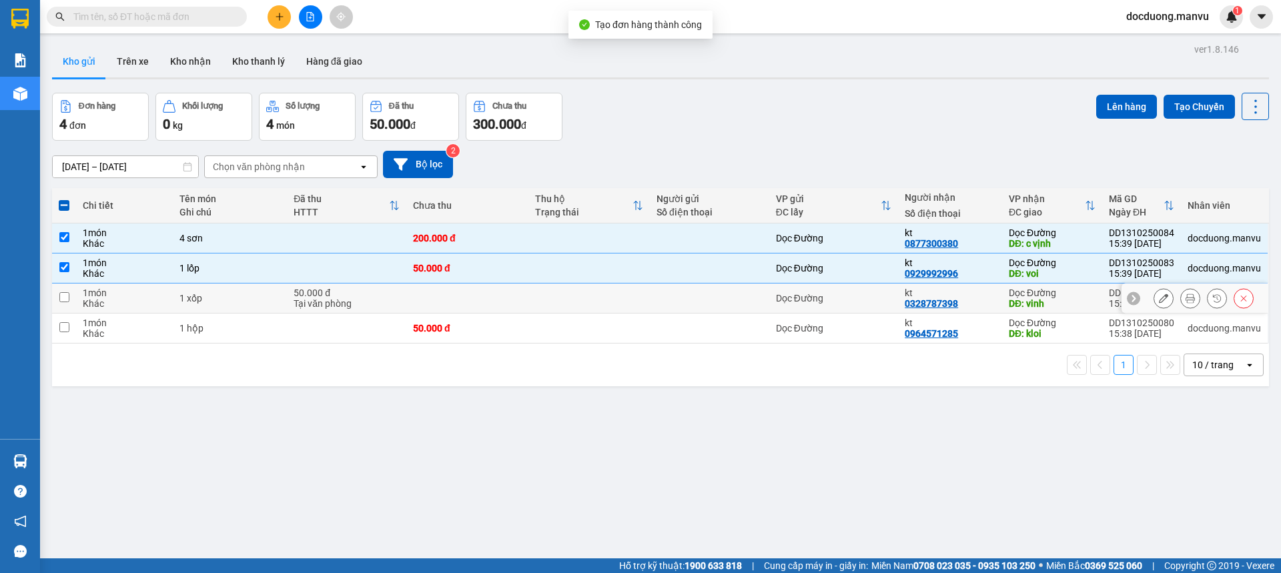
drag, startPoint x: 528, startPoint y: 298, endPoint x: 527, endPoint y: 317, distance: 18.7
click at [528, 299] on td at bounding box center [588, 299] width 121 height 30
checkbox input "true"
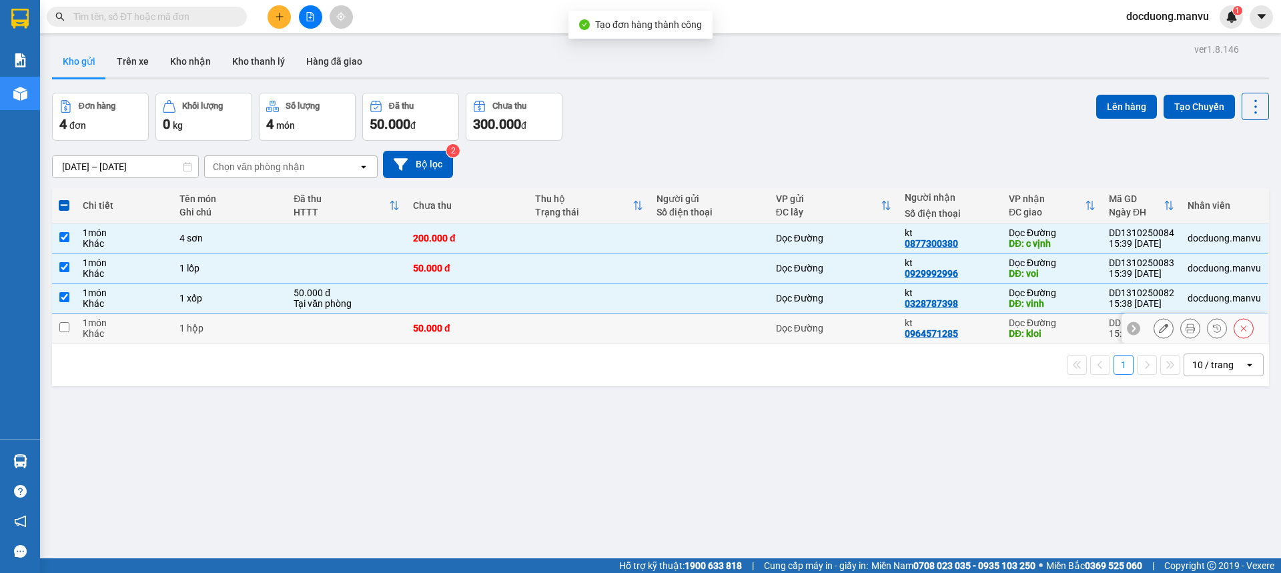
click at [520, 334] on td "50.000 đ" at bounding box center [466, 329] width 121 height 30
checkbox input "true"
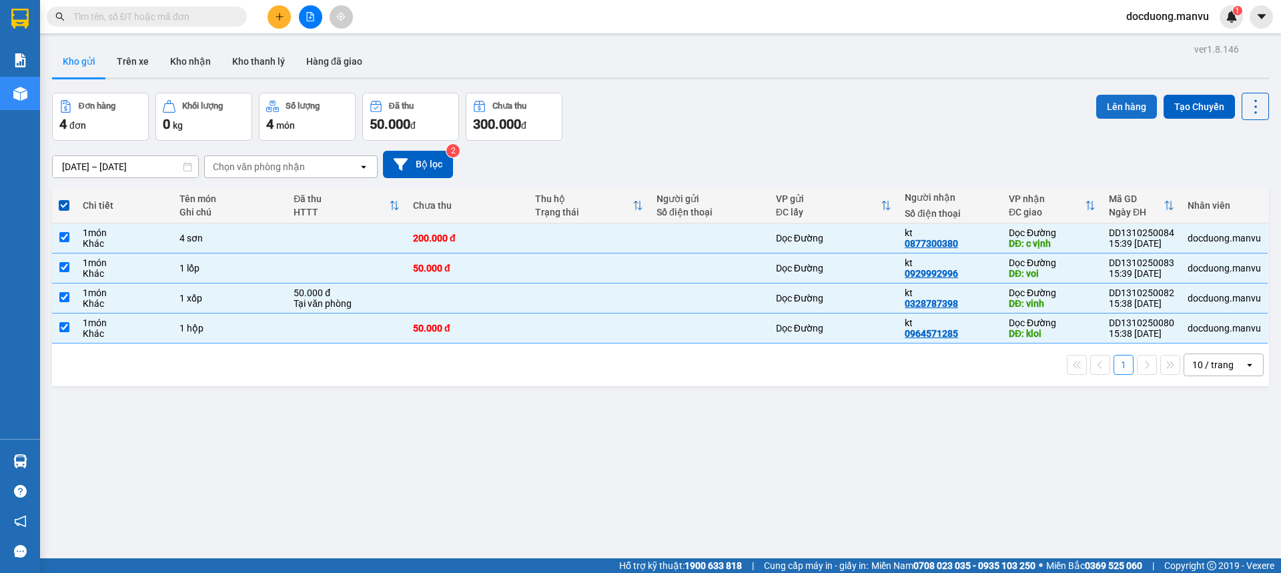
click at [1106, 111] on button "Lên hàng" at bounding box center [1126, 107] width 61 height 24
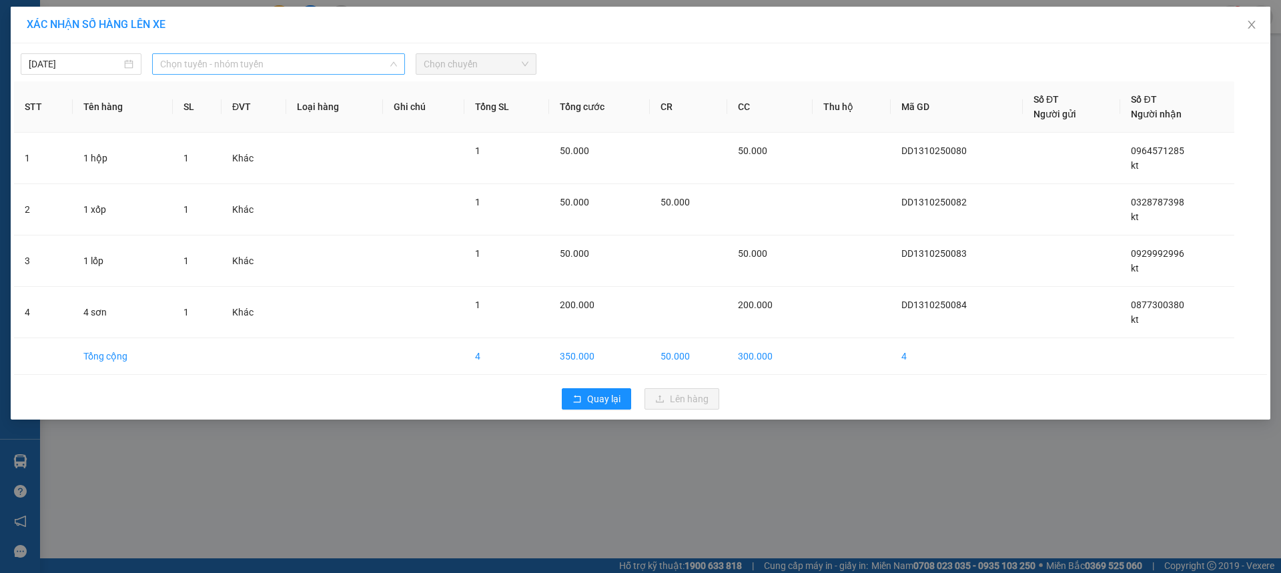
click at [269, 65] on span "Chọn tuyến - nhóm tuyến" at bounding box center [278, 64] width 237 height 20
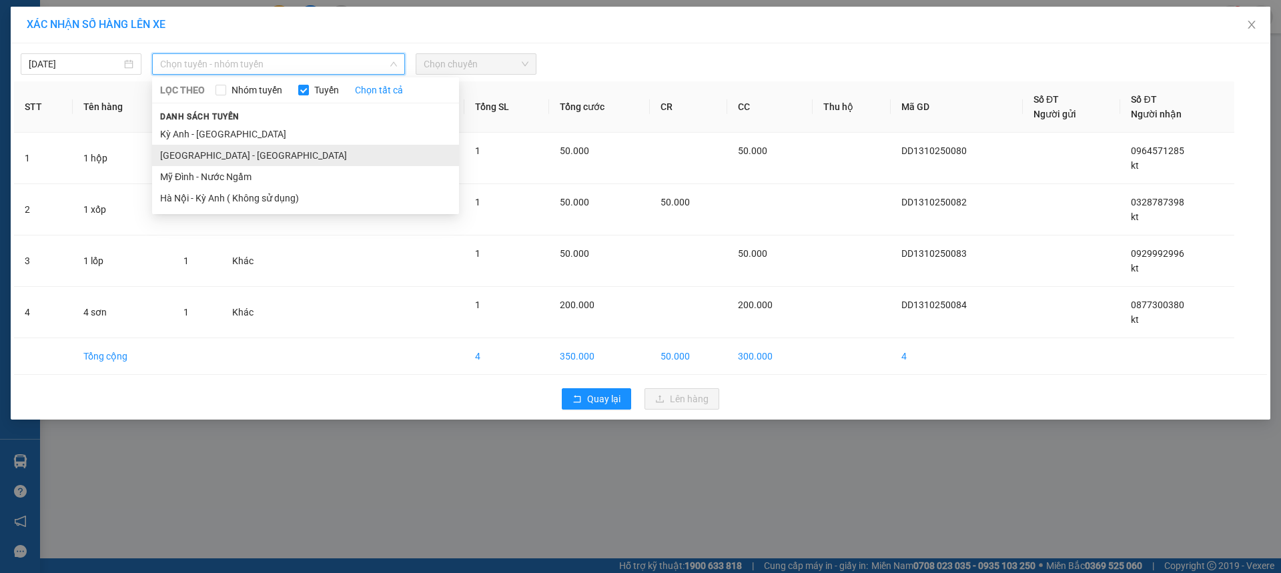
click at [226, 155] on li "[GEOGRAPHIC_DATA] - [GEOGRAPHIC_DATA]" at bounding box center [305, 155] width 307 height 21
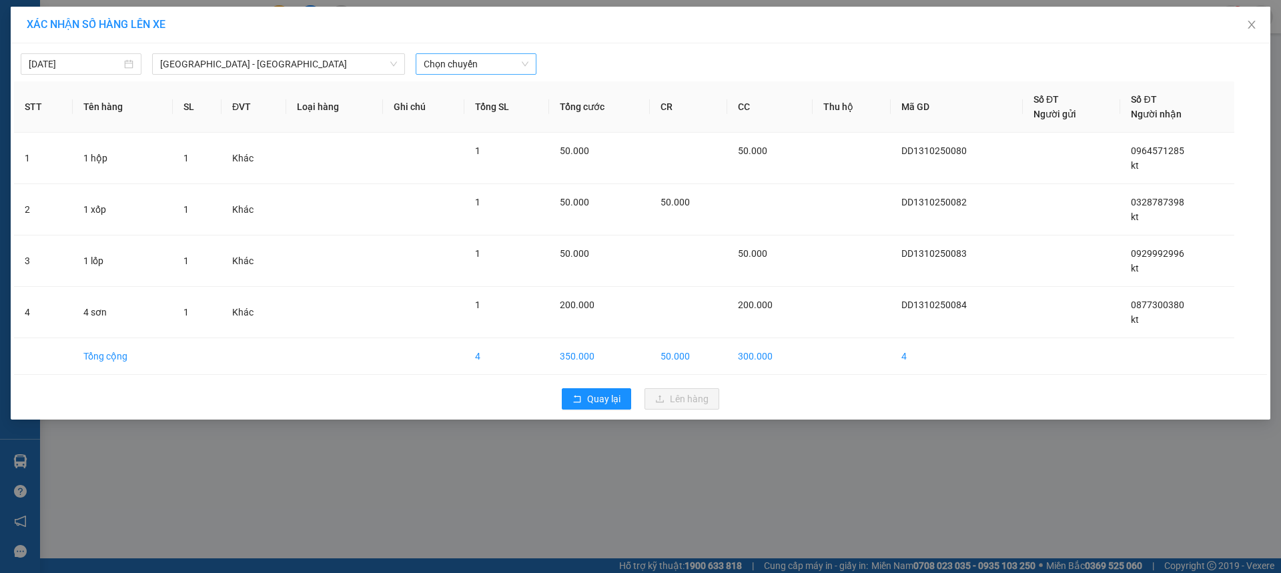
drag, startPoint x: 532, startPoint y: 44, endPoint x: 522, endPoint y: 54, distance: 14.6
click at [533, 45] on div "[DATE] [GEOGRAPHIC_DATA] - [GEOGRAPHIC_DATA] Anh LỌC THEO Nhóm tuyến Tuyến Chọn…" at bounding box center [641, 231] width 1260 height 376
click at [522, 54] on div "Chọn chuyến" at bounding box center [476, 63] width 121 height 21
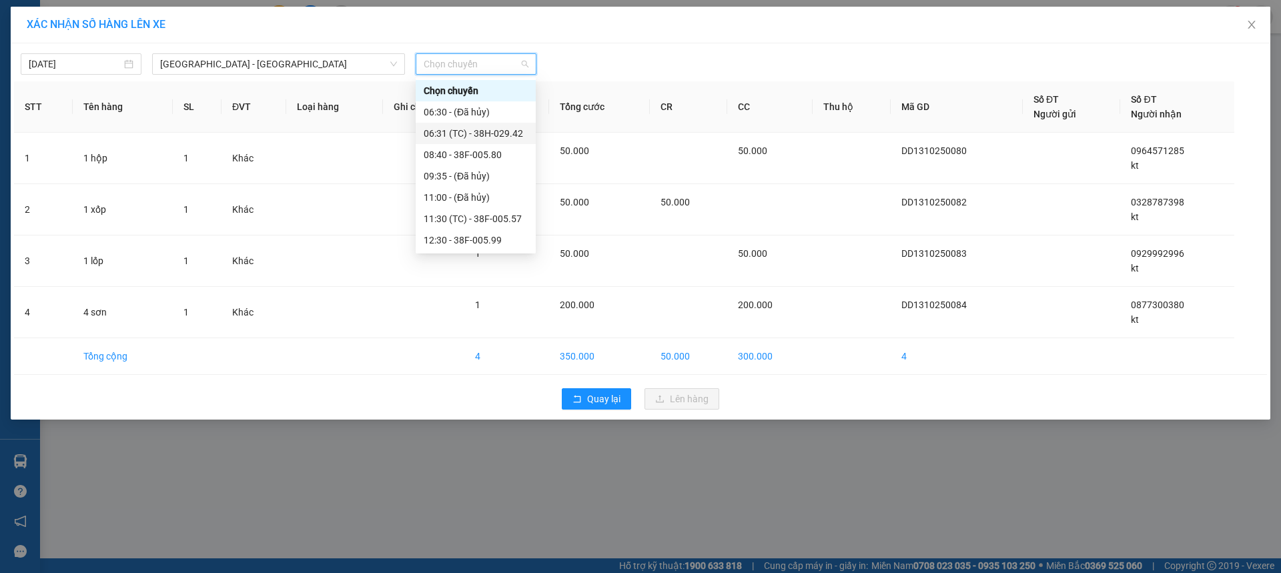
click at [493, 130] on div "06:31 (TC) - 38H-029.42" at bounding box center [476, 133] width 104 height 15
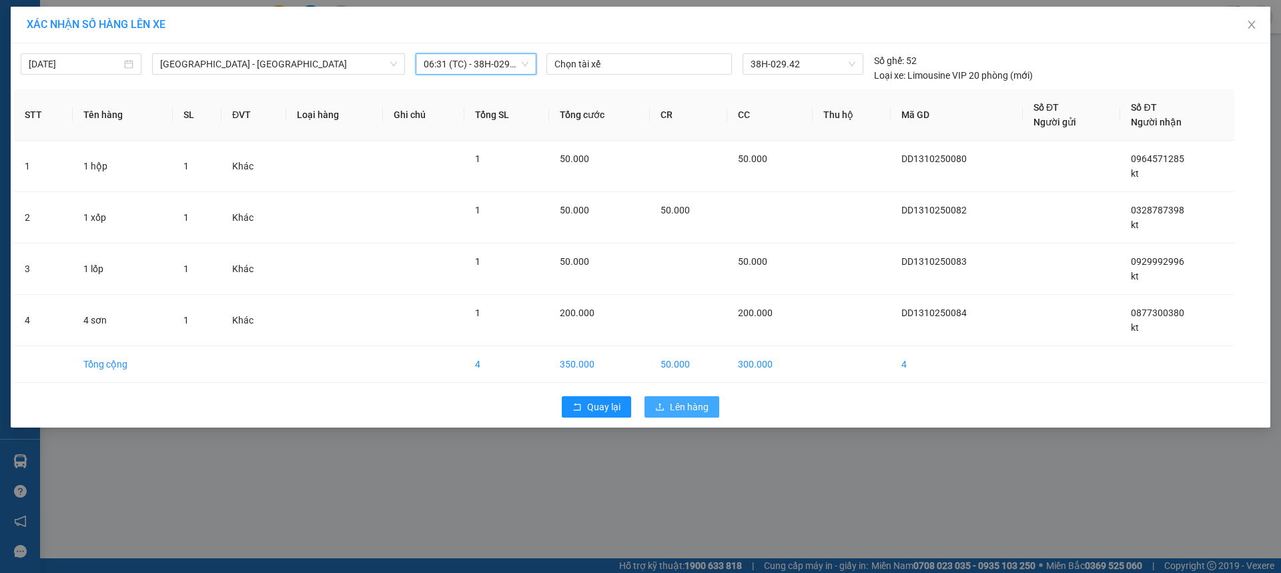
click at [715, 417] on div "Quay lại Lên hàng" at bounding box center [640, 407] width 1253 height 35
click at [715, 414] on button "Lên hàng" at bounding box center [681, 406] width 75 height 21
